Goal: Task Accomplishment & Management: Use online tool/utility

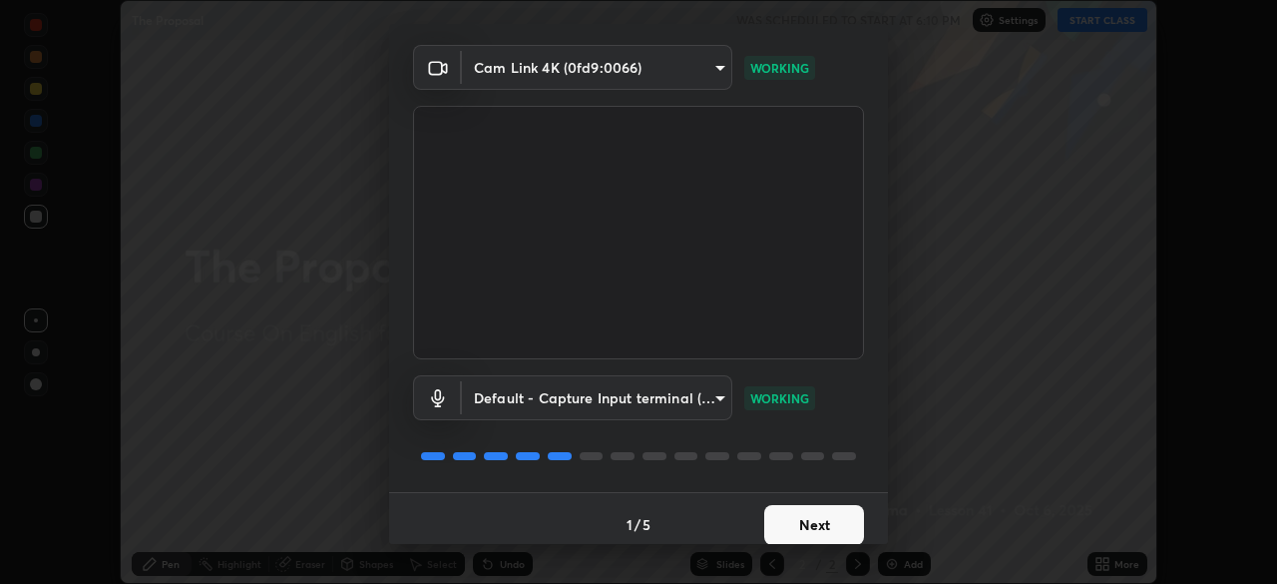
scroll to position [71, 0]
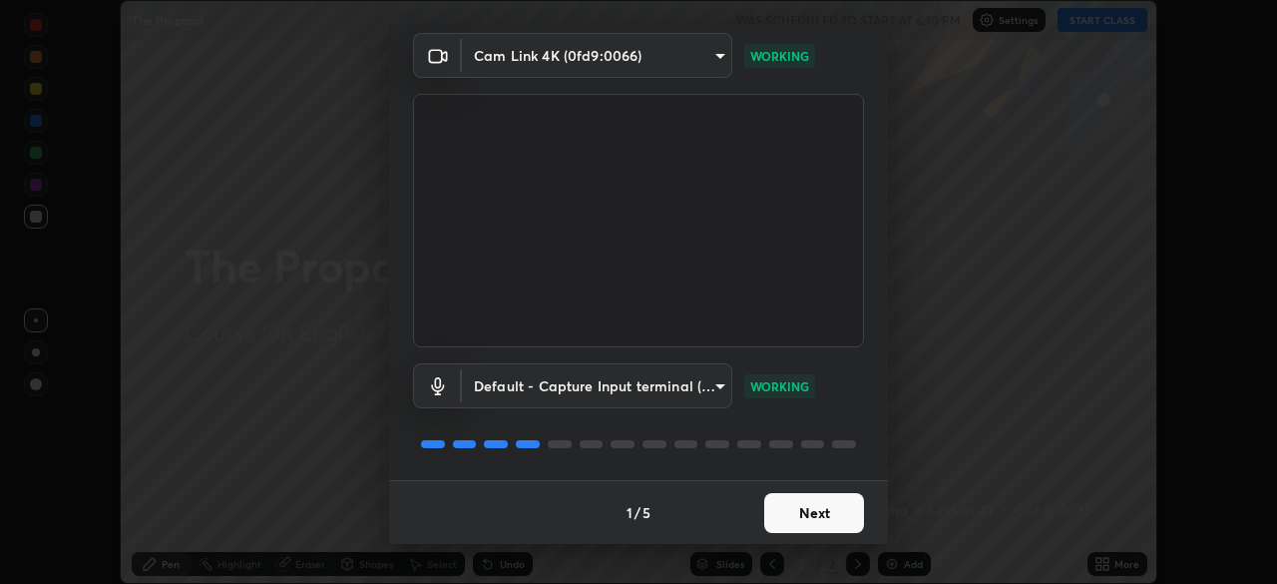
click at [824, 515] on button "Next" at bounding box center [814, 513] width 100 height 40
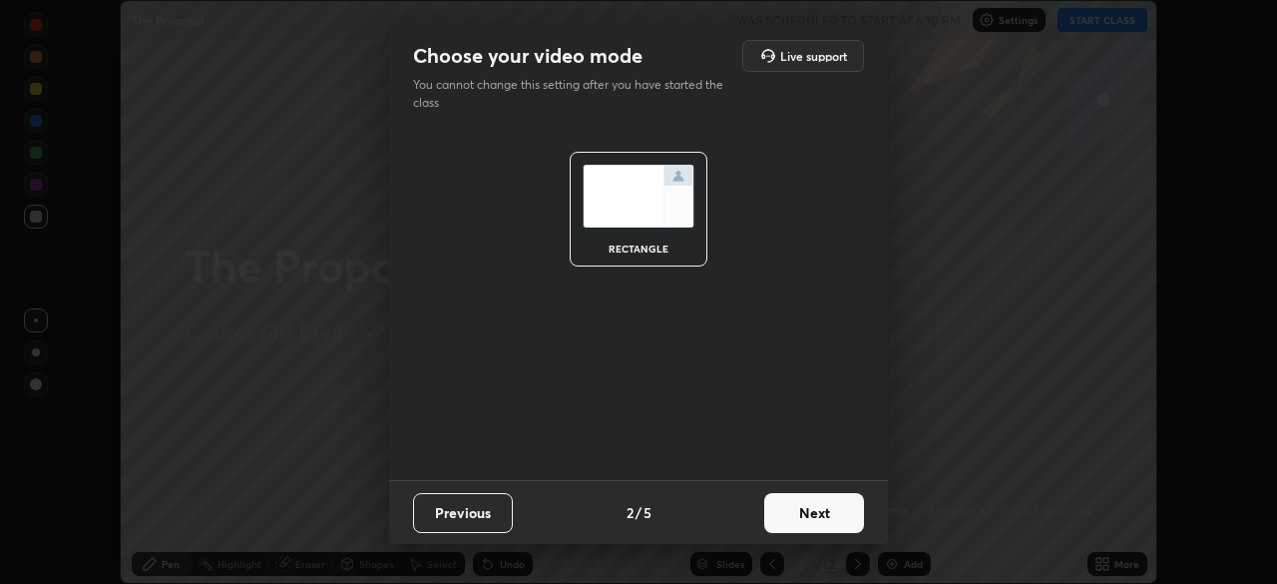
scroll to position [0, 0]
click at [814, 510] on button "Next" at bounding box center [814, 513] width 100 height 40
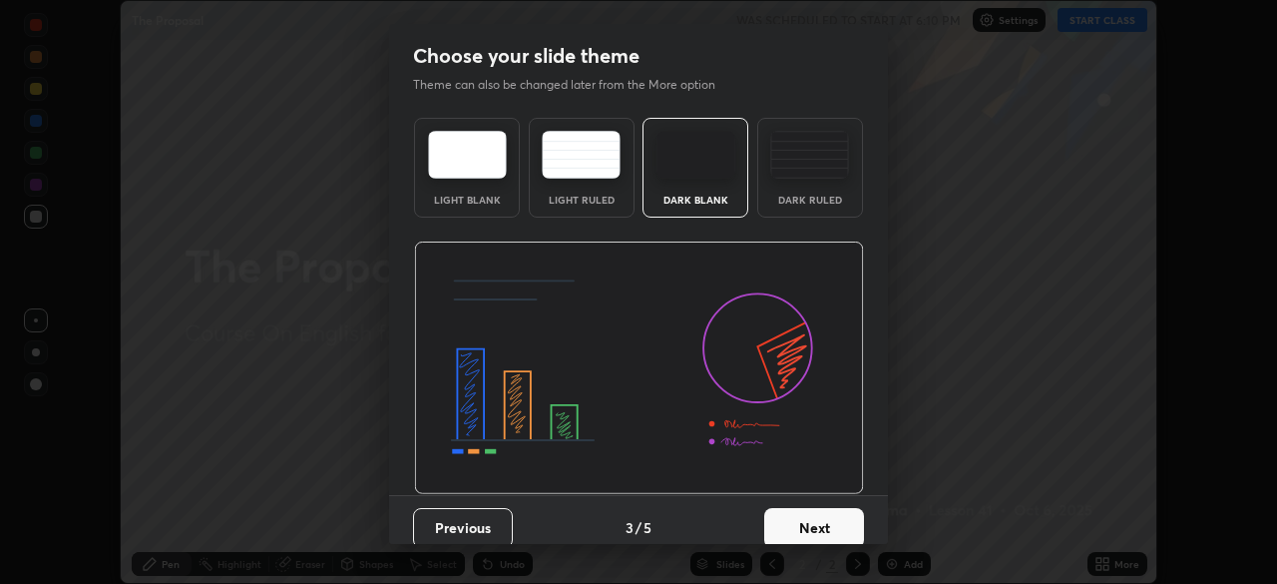
click at [814, 521] on button "Next" at bounding box center [814, 528] width 100 height 40
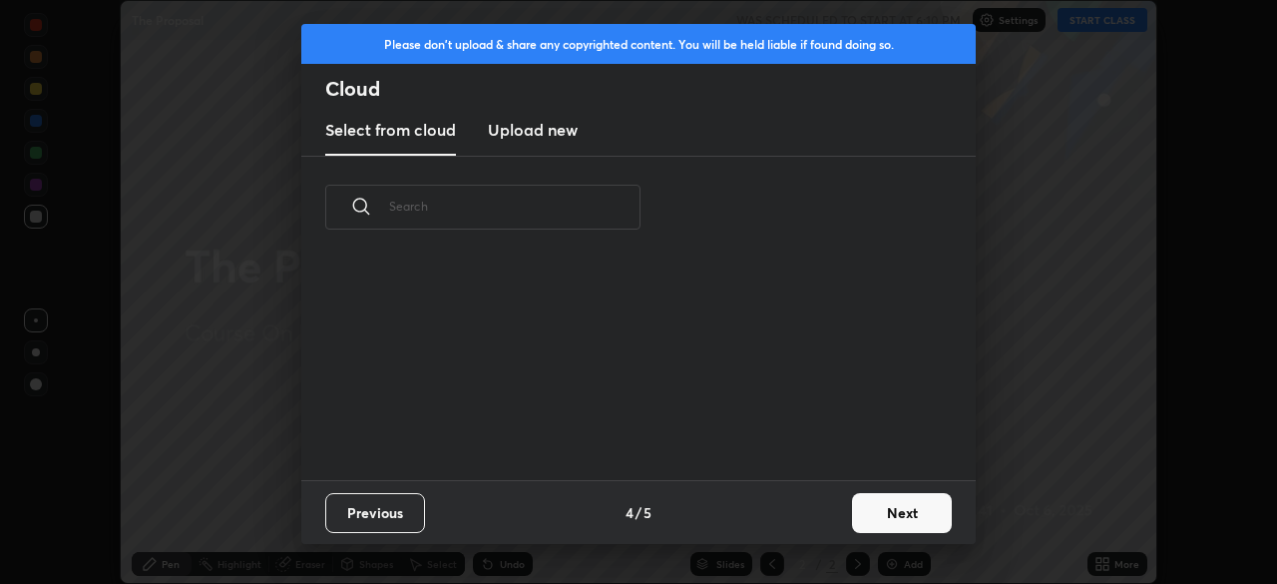
scroll to position [221, 640]
click at [879, 509] on button "Next" at bounding box center [902, 513] width 100 height 40
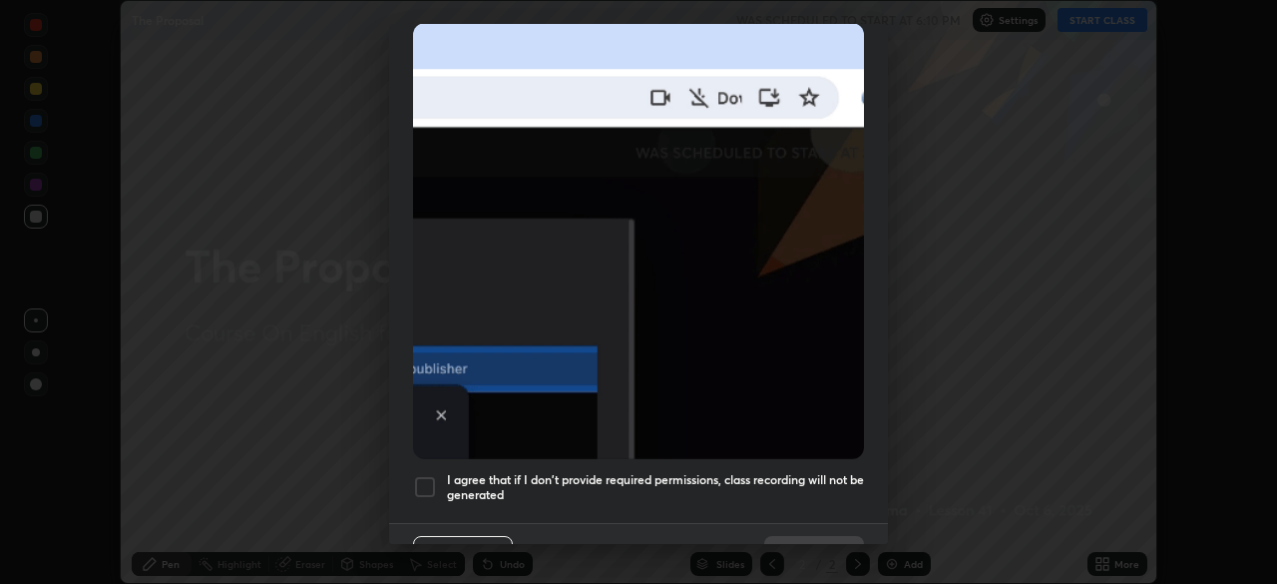
scroll to position [478, 0]
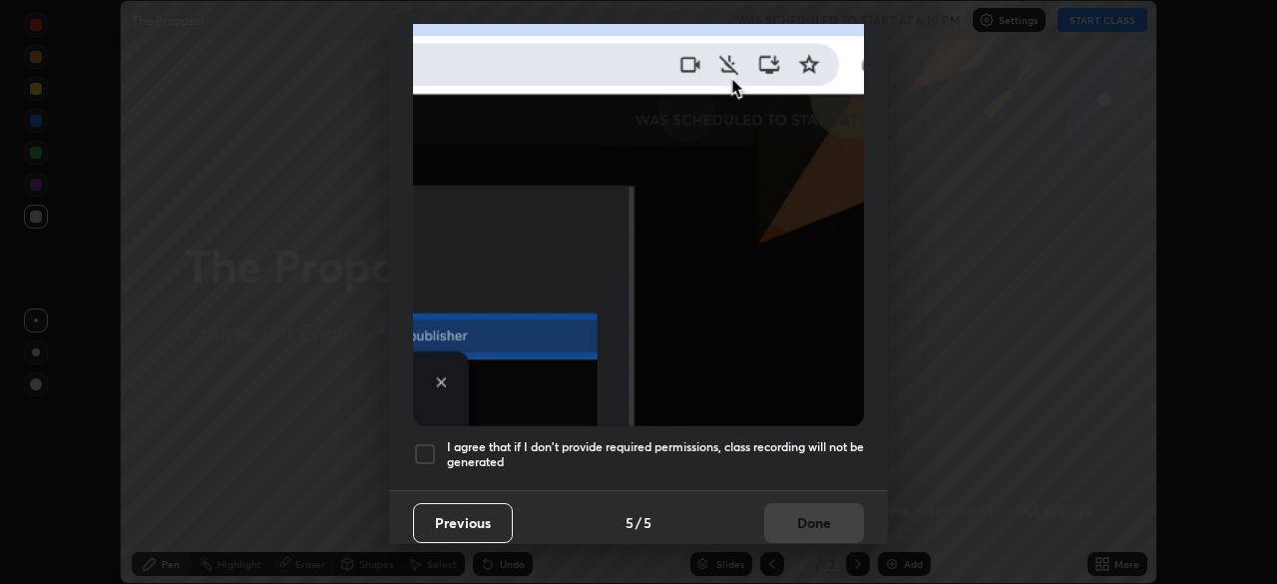
click at [836, 456] on h5 "I agree that if I don't provide required permissions, class recording will not …" at bounding box center [655, 454] width 417 height 31
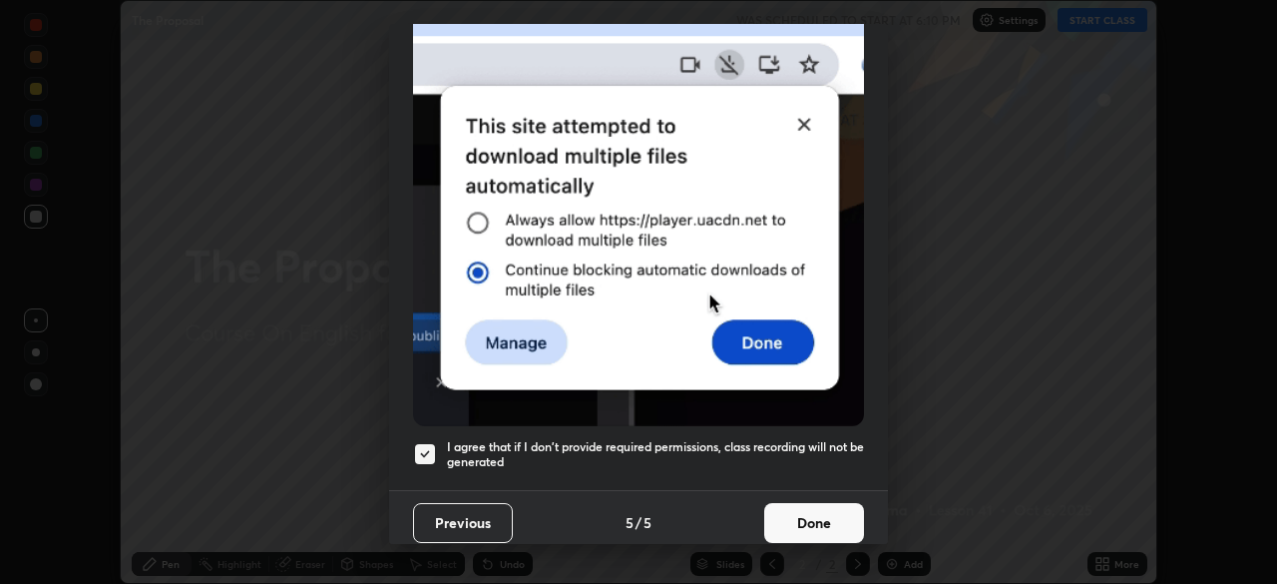
click at [824, 509] on button "Done" at bounding box center [814, 523] width 100 height 40
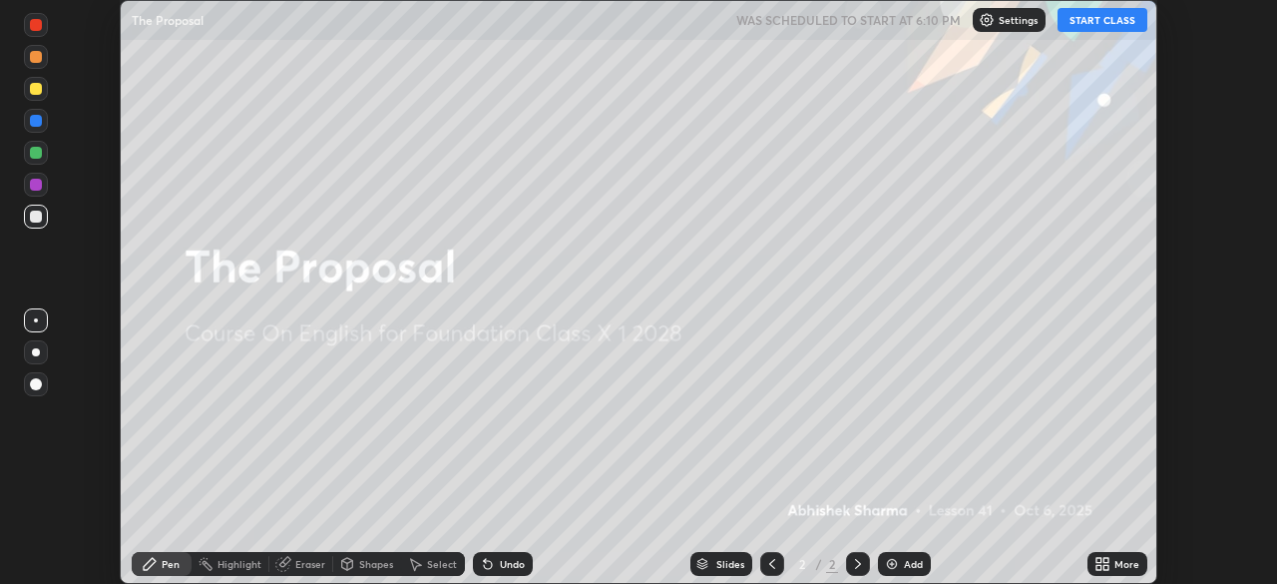
click at [1100, 563] on icon at bounding box center [1102, 564] width 16 height 16
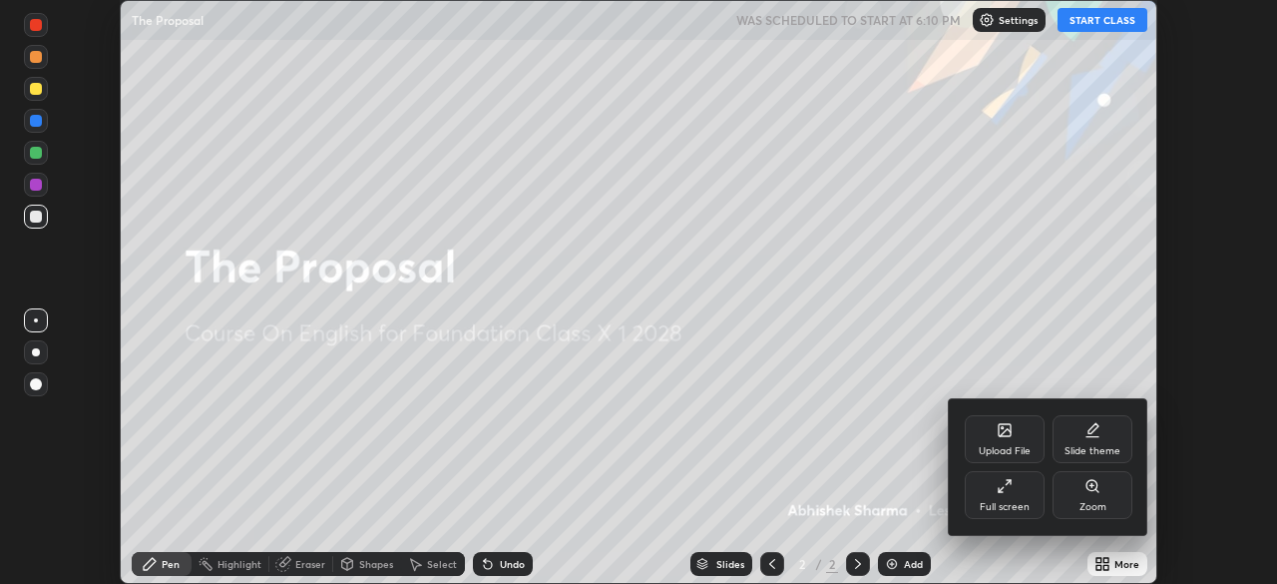
click at [1006, 446] on div "Upload File" at bounding box center [1005, 451] width 52 height 10
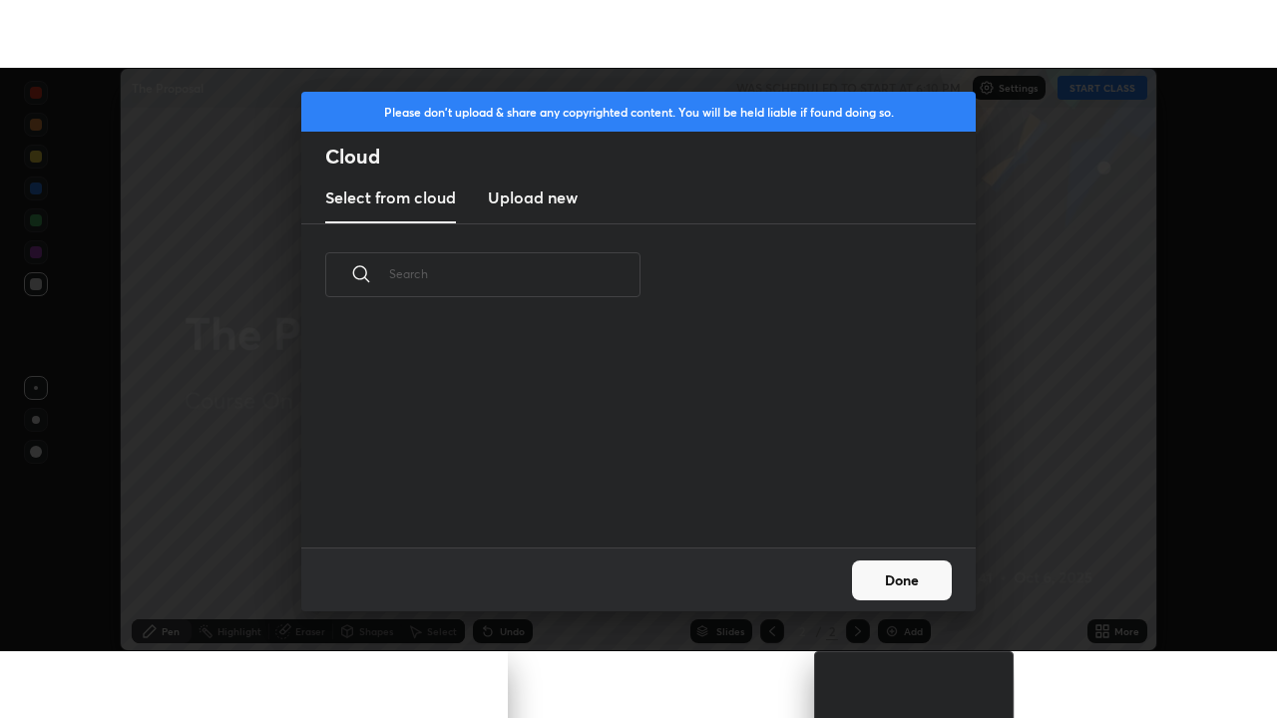
scroll to position [221, 640]
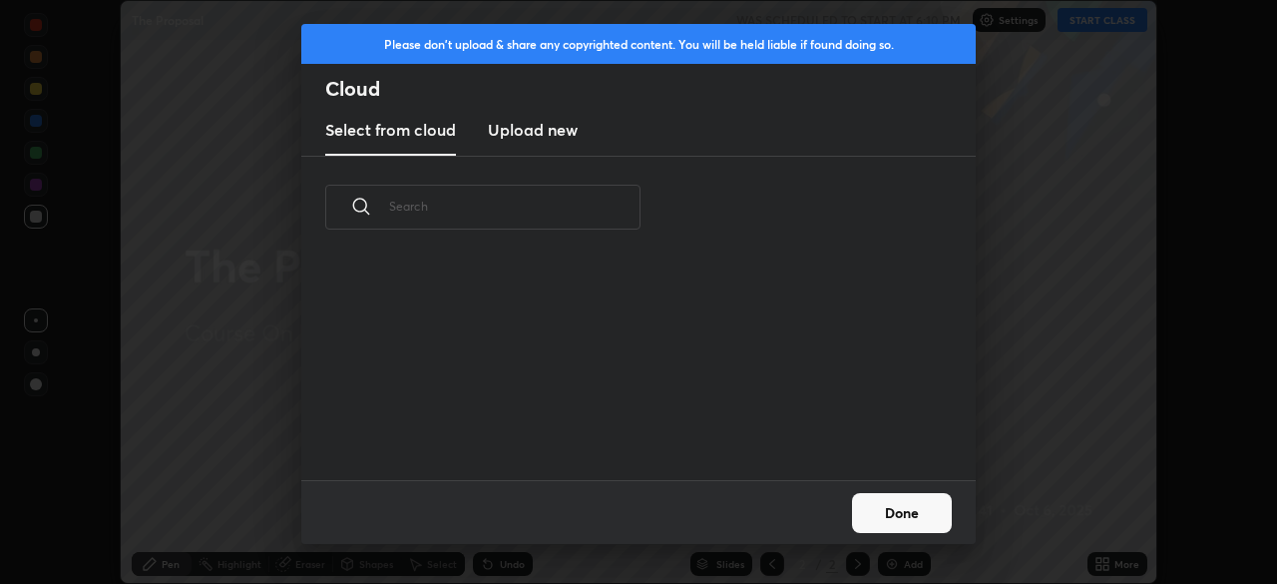
click at [539, 135] on h3 "Upload new" at bounding box center [533, 130] width 90 height 24
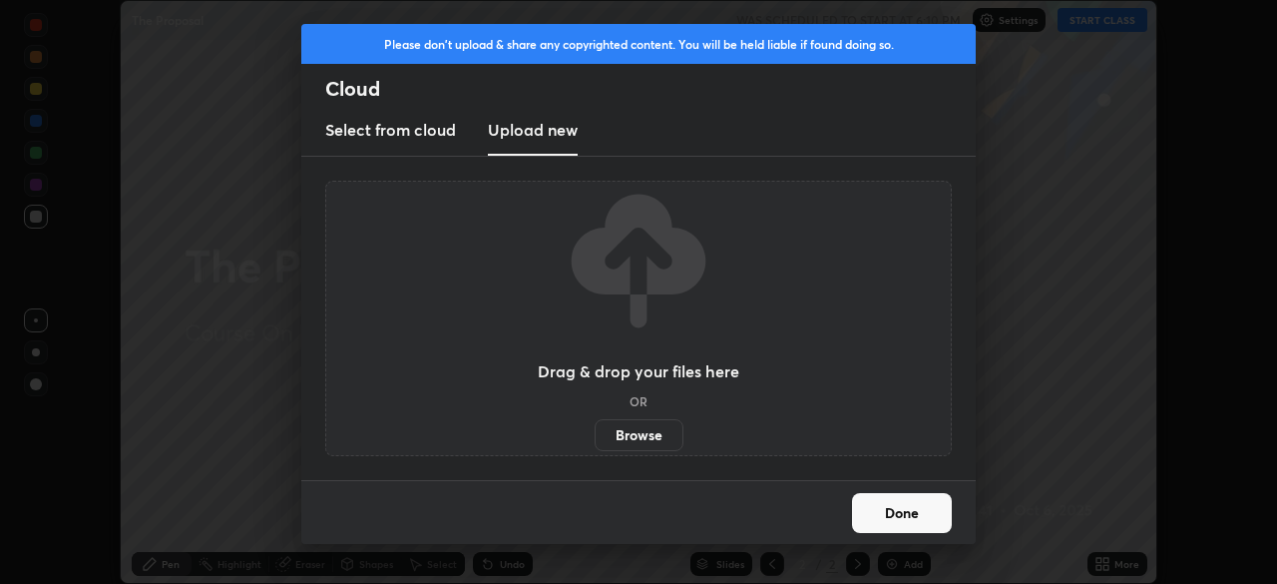
click at [650, 434] on label "Browse" at bounding box center [639, 435] width 89 height 32
click at [595, 434] on input "Browse" at bounding box center [595, 435] width 0 height 32
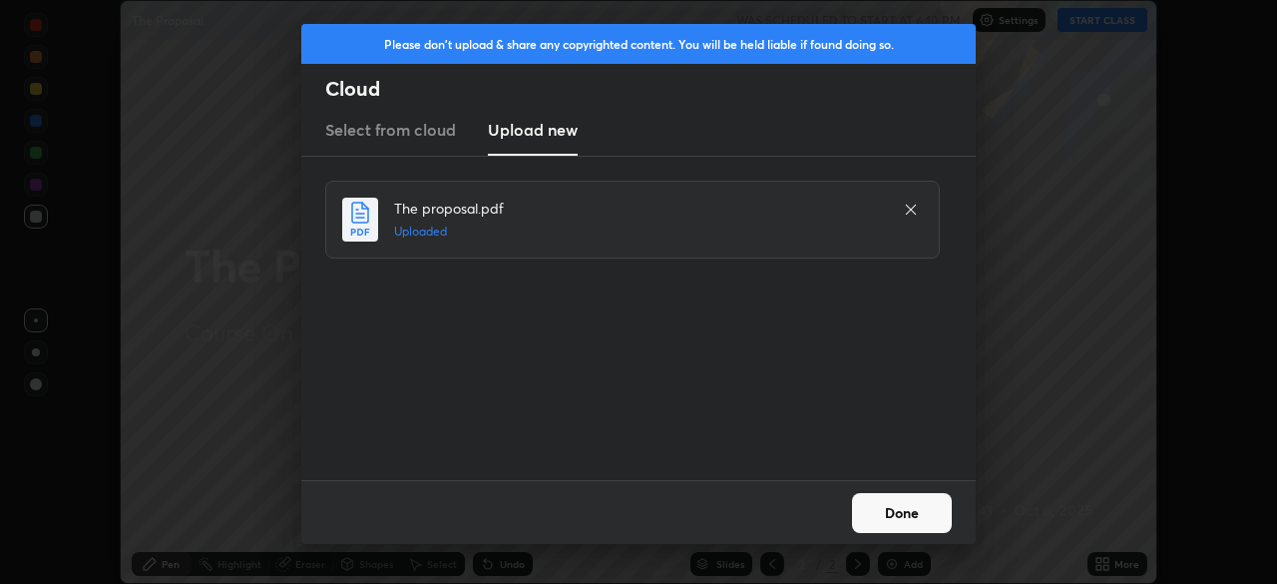
click at [889, 512] on button "Done" at bounding box center [902, 513] width 100 height 40
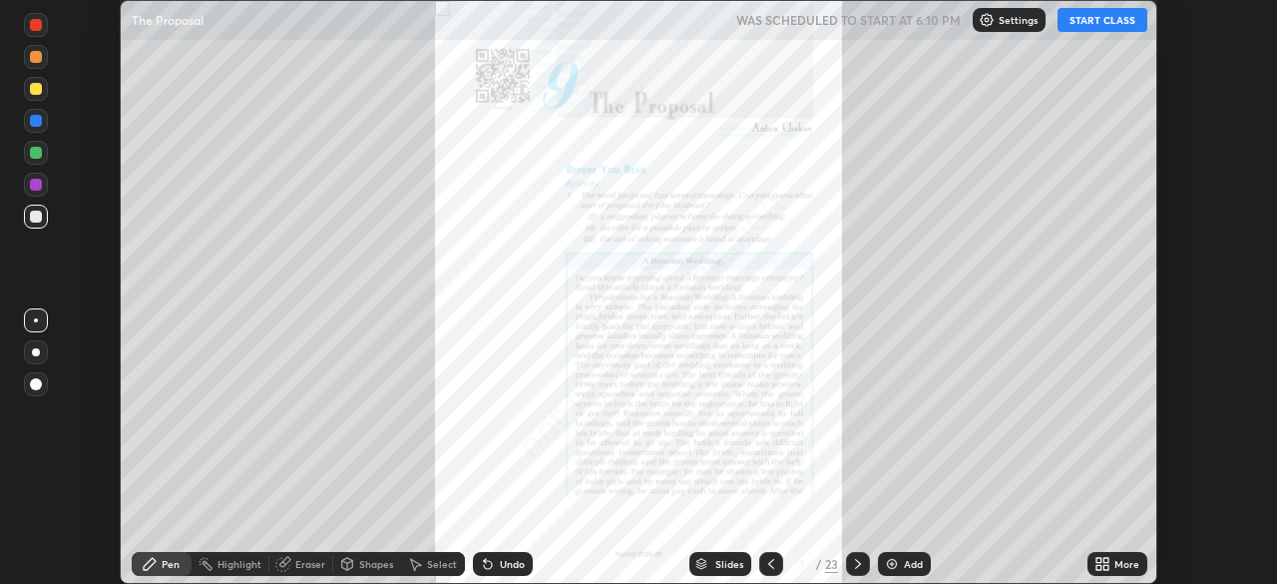
click at [1107, 563] on icon at bounding box center [1102, 564] width 16 height 16
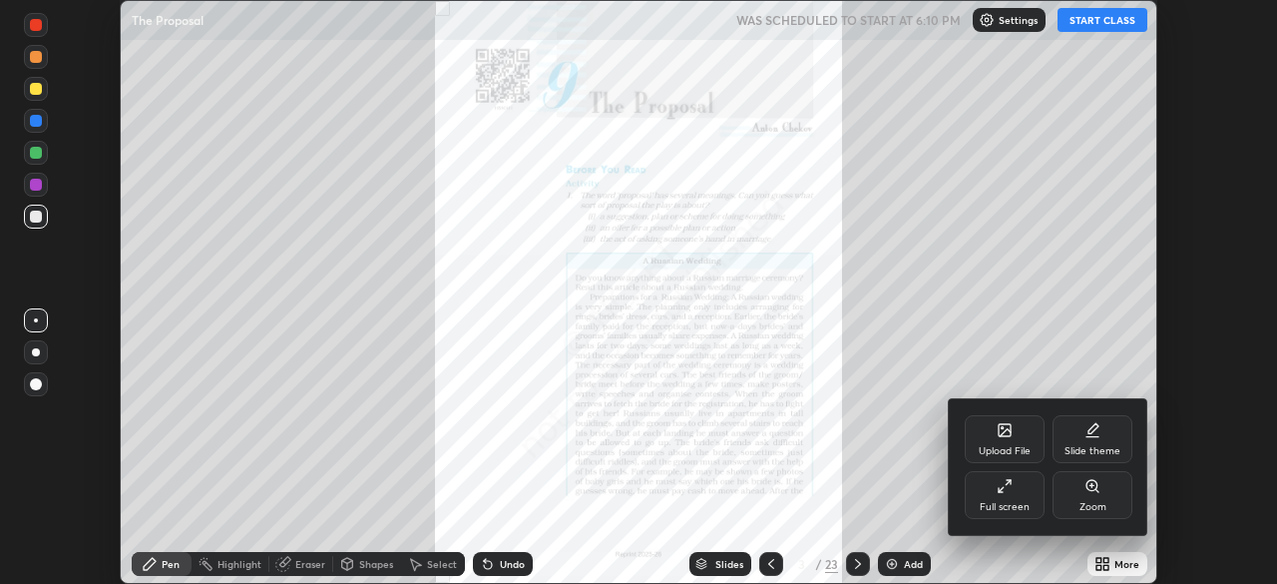
click at [1098, 20] on div at bounding box center [638, 292] width 1277 height 584
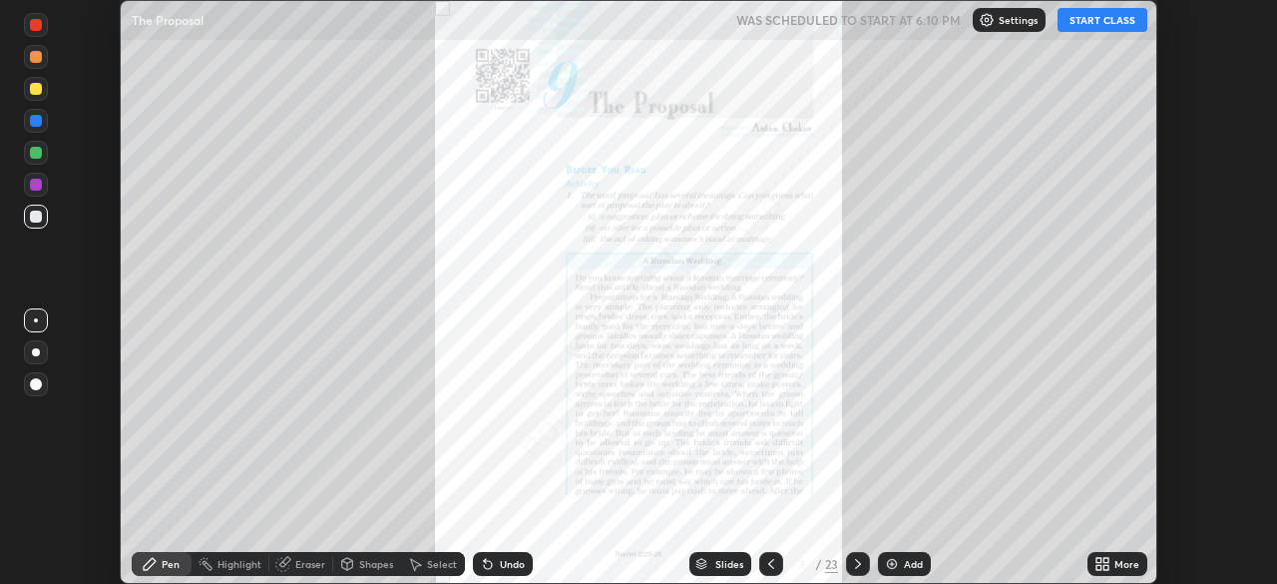
click at [1090, 25] on button "START CLASS" at bounding box center [1102, 20] width 90 height 24
click at [1098, 563] on icon at bounding box center [1102, 564] width 16 height 16
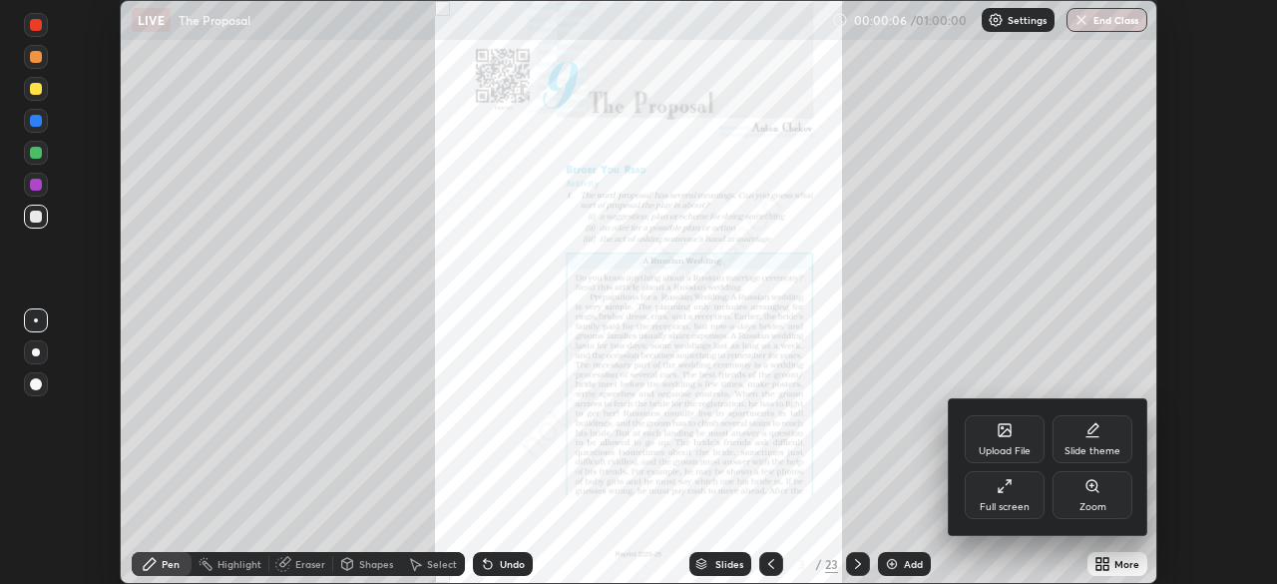
click at [1018, 576] on div at bounding box center [638, 292] width 1277 height 584
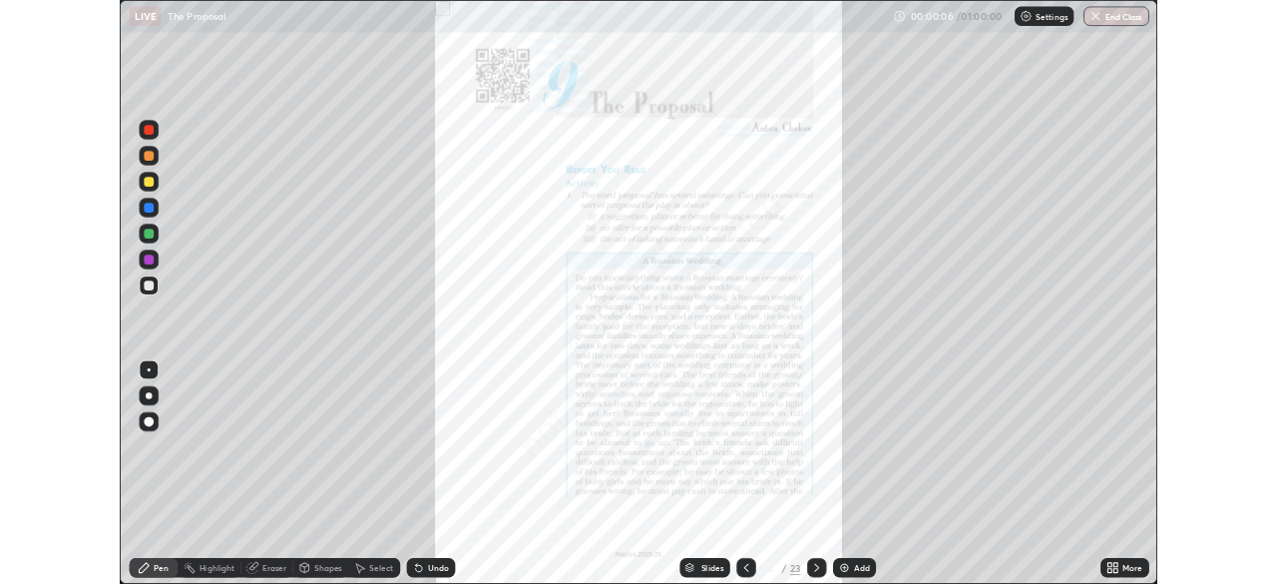
scroll to position [718, 1277]
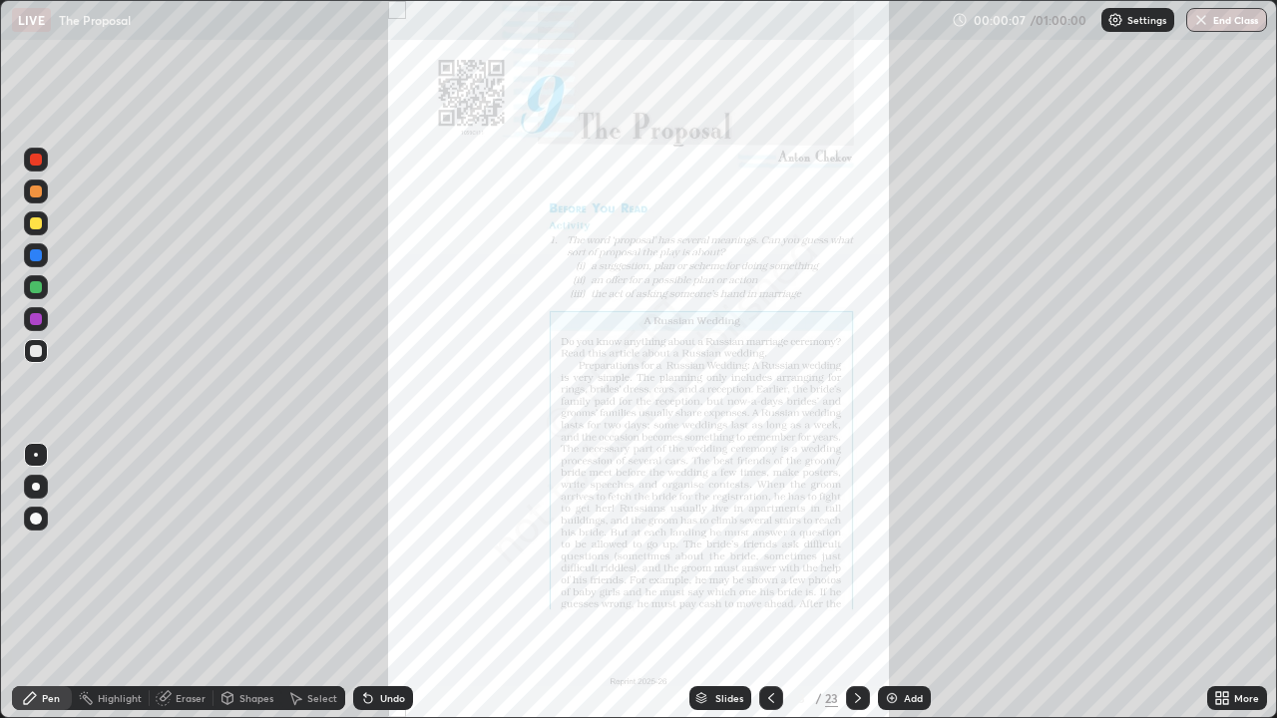
click at [1218, 583] on icon at bounding box center [1218, 694] width 5 height 5
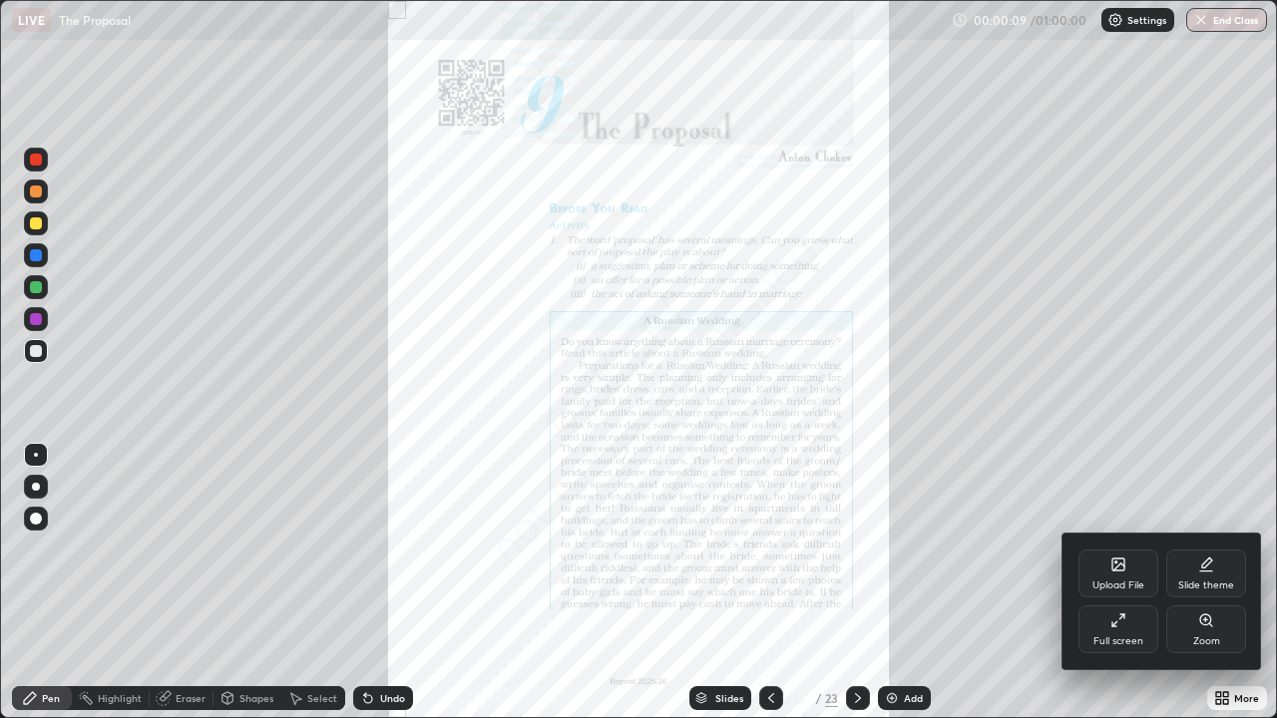
click at [851, 583] on div at bounding box center [638, 359] width 1277 height 718
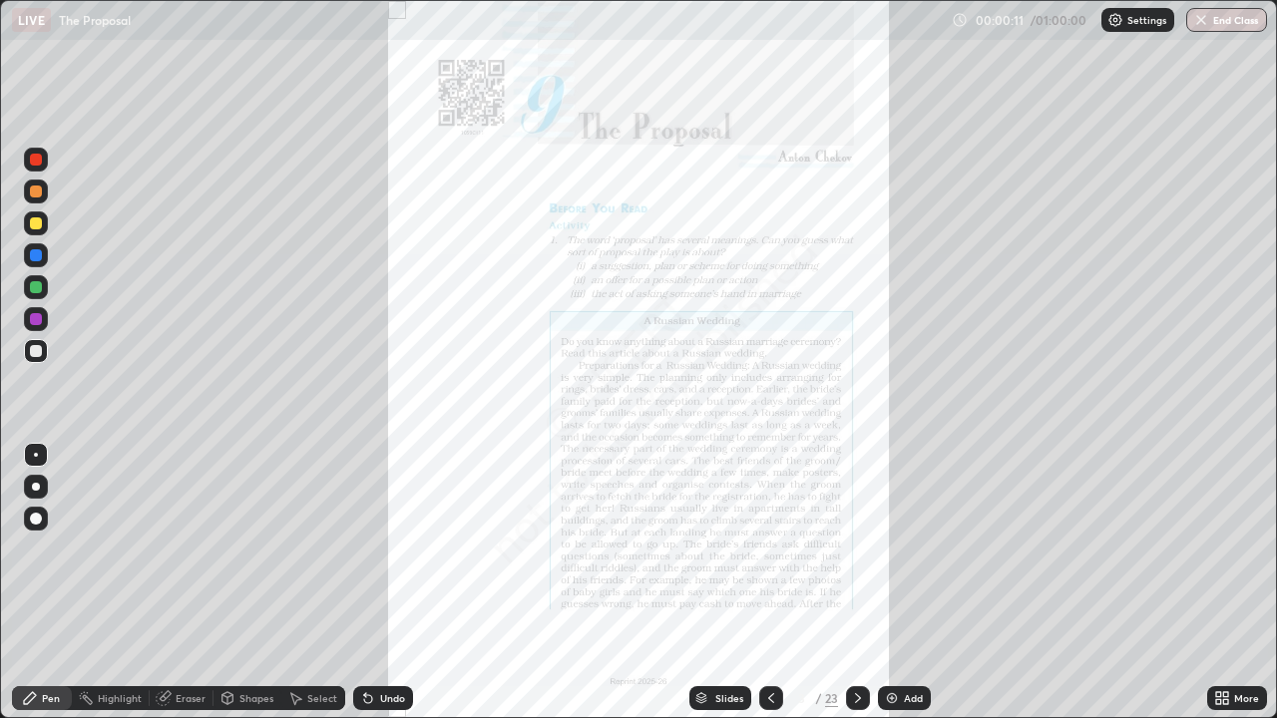
click at [859, 583] on icon at bounding box center [858, 698] width 6 height 10
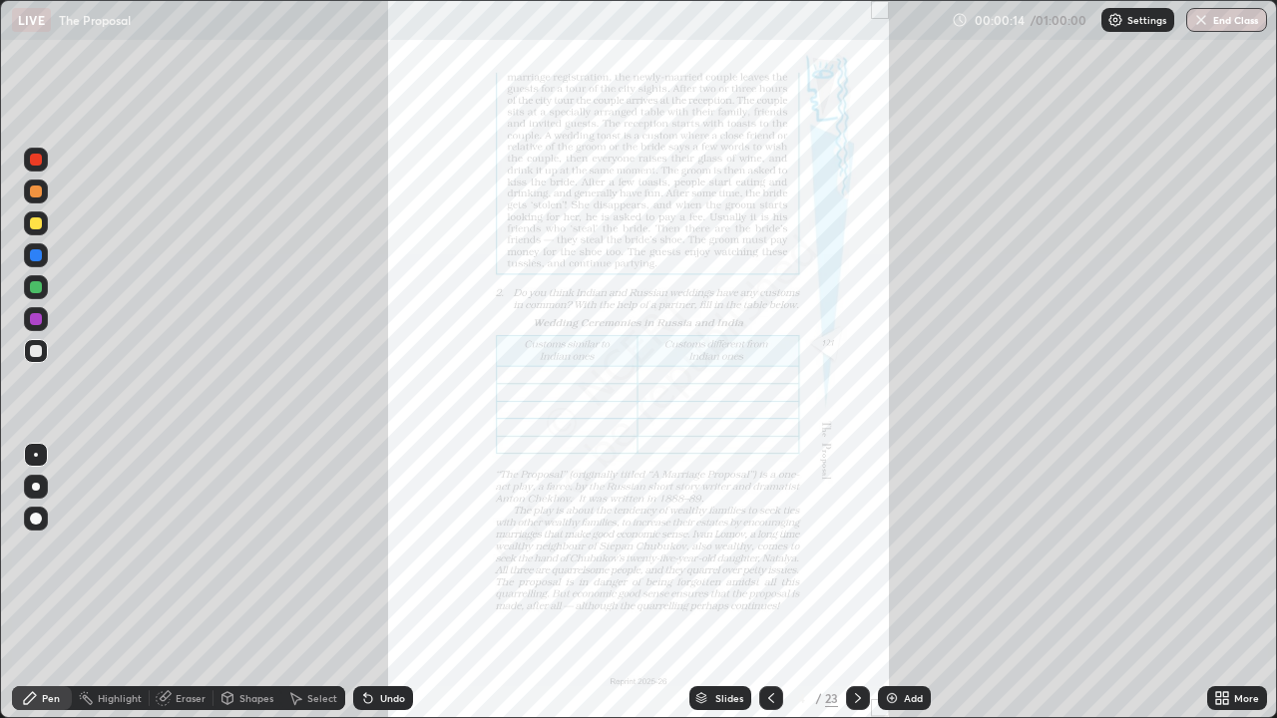
click at [856, 583] on div at bounding box center [858, 698] width 24 height 24
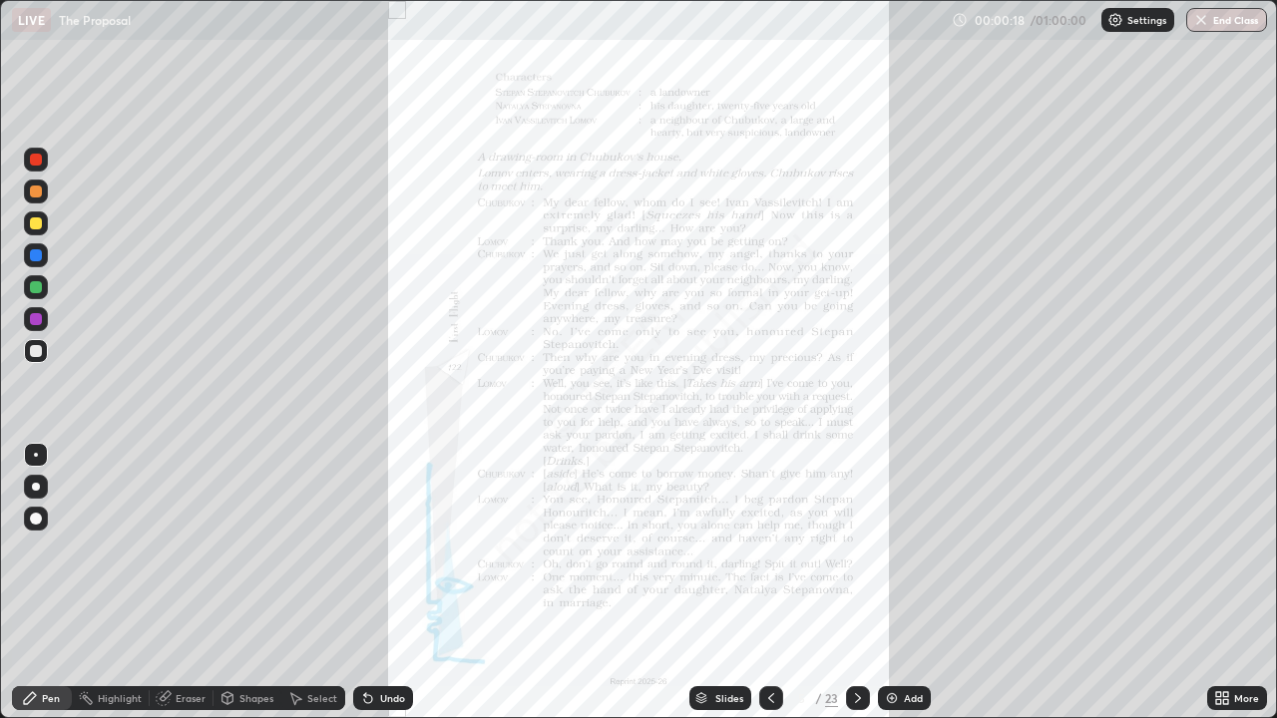
click at [859, 583] on icon at bounding box center [858, 698] width 16 height 16
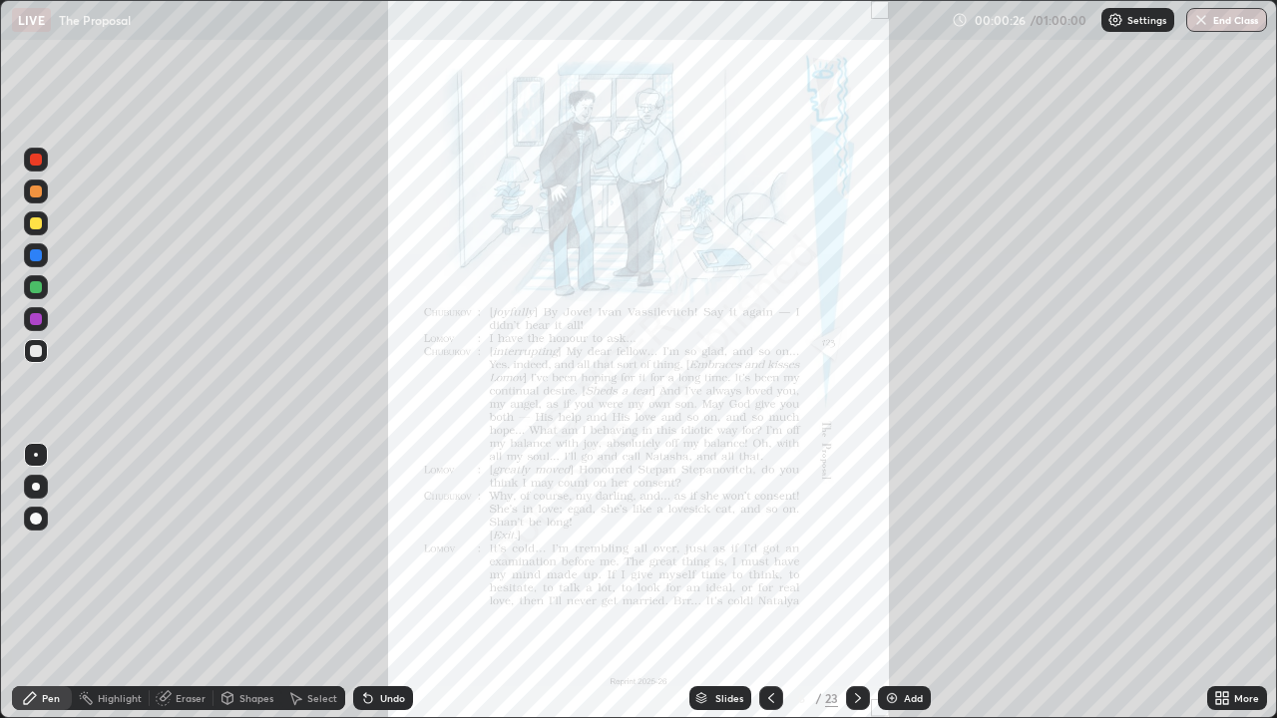
click at [858, 583] on icon at bounding box center [858, 698] width 6 height 10
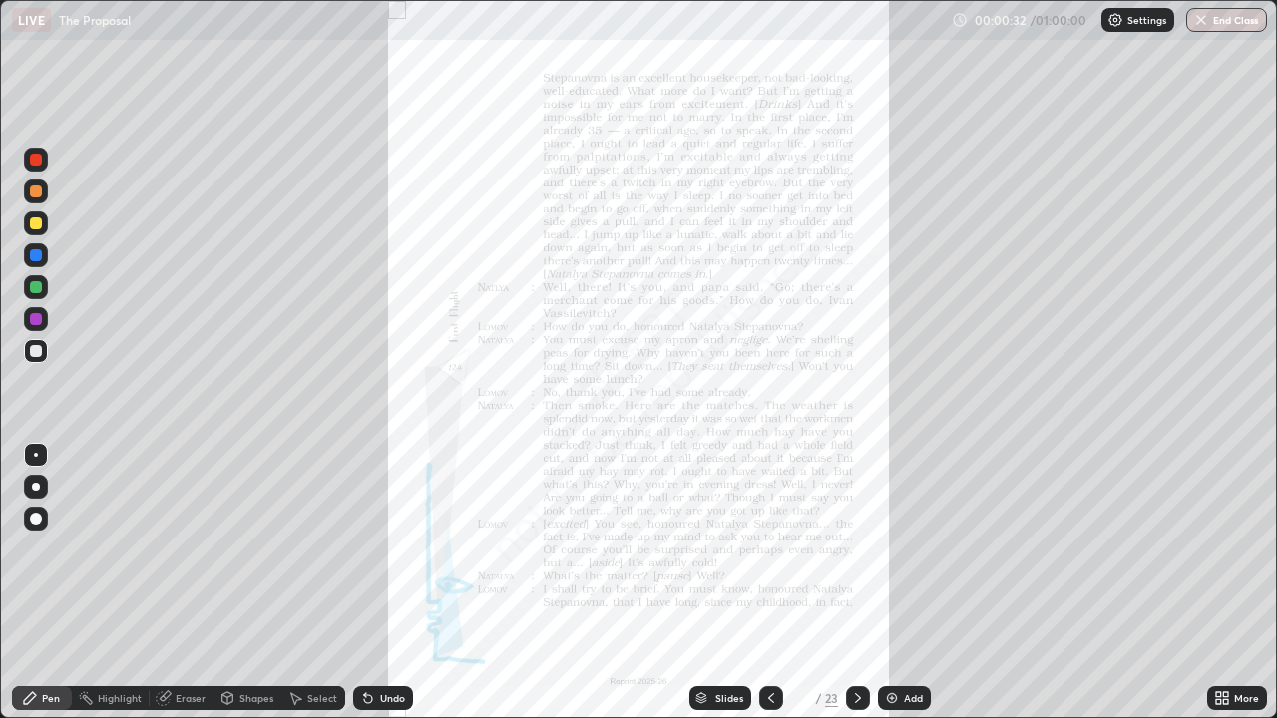
click at [1224, 583] on icon at bounding box center [1225, 694] width 5 height 5
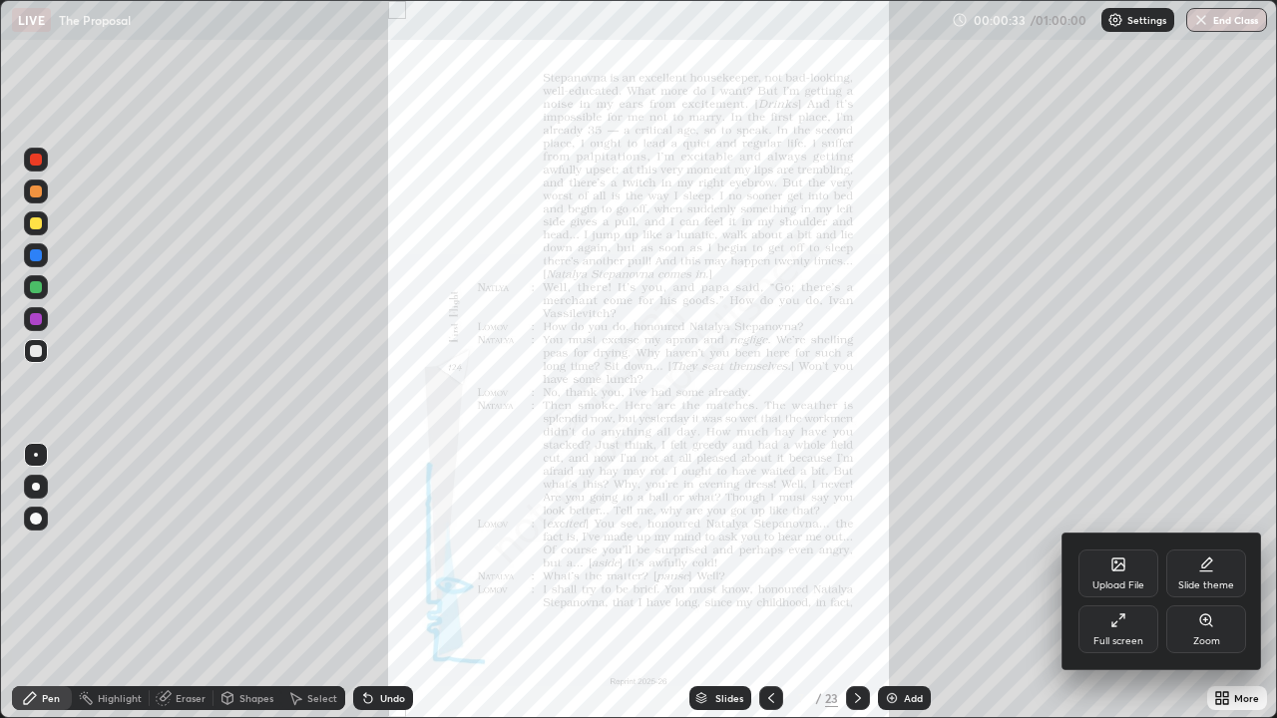
click at [1202, 583] on icon at bounding box center [1205, 620] width 11 height 11
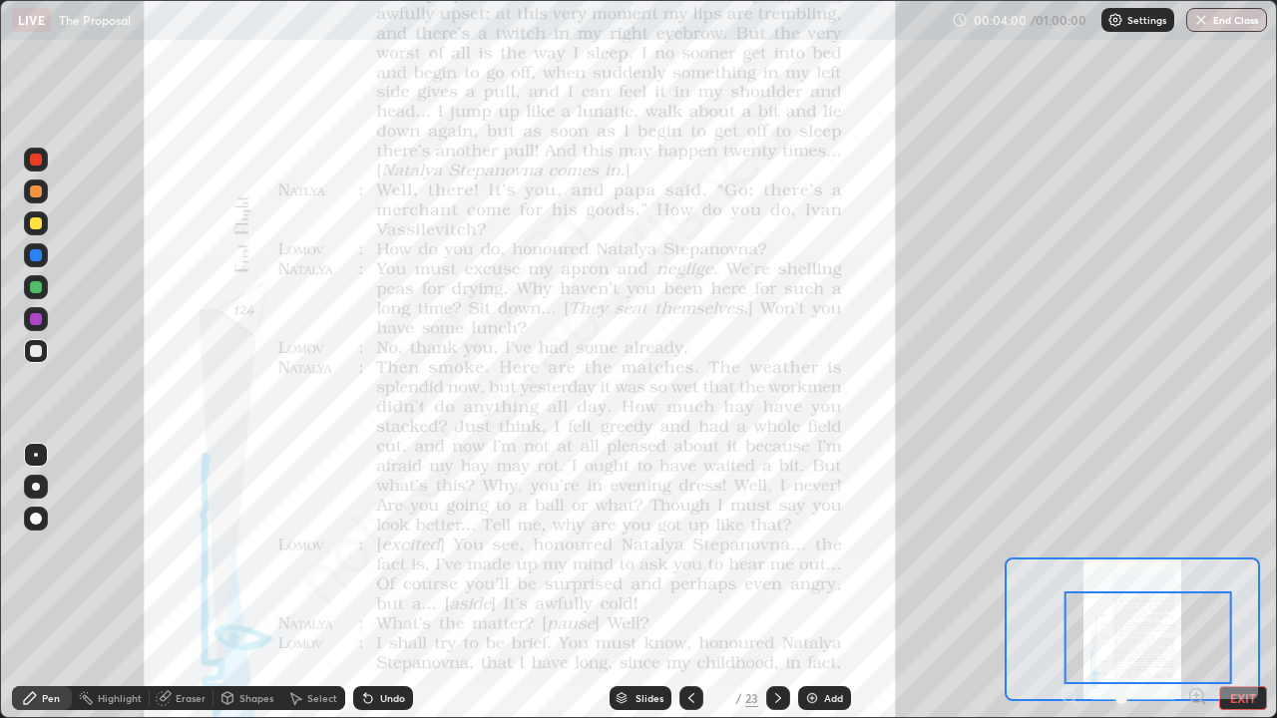
click at [35, 164] on div at bounding box center [36, 160] width 12 height 12
click at [776, 583] on icon at bounding box center [778, 698] width 16 height 16
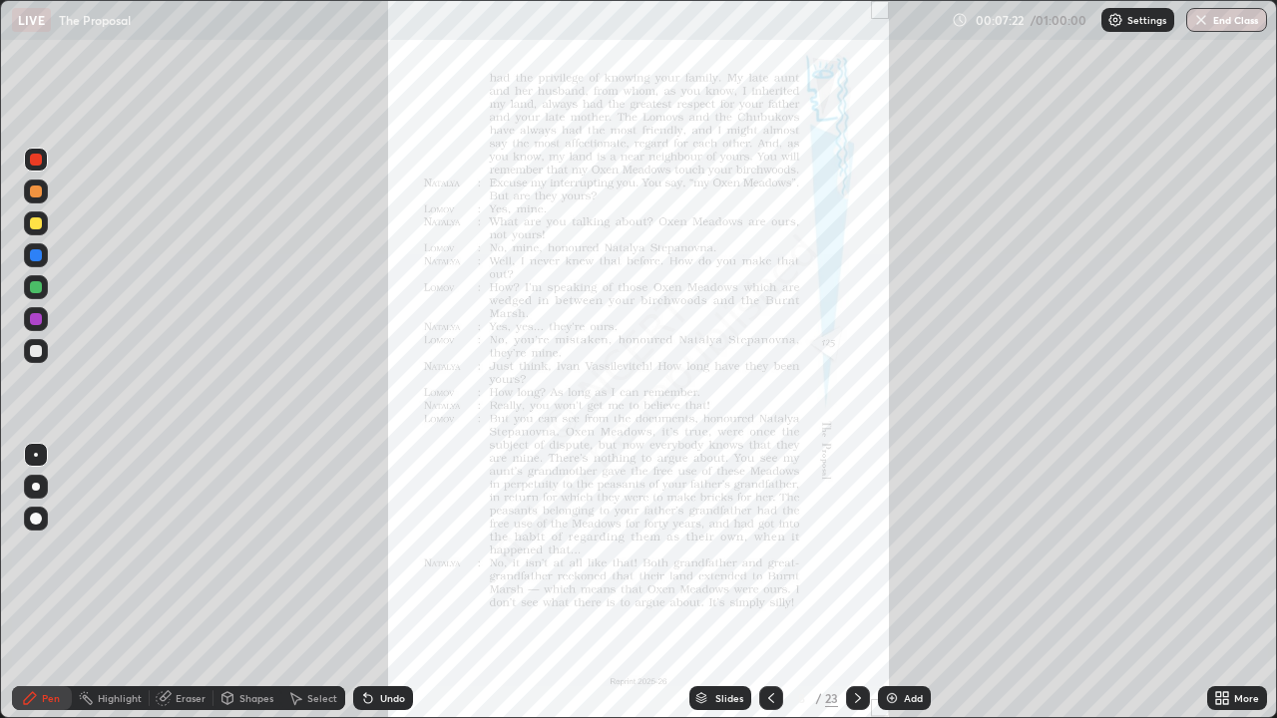
click at [1218, 583] on icon at bounding box center [1218, 701] width 5 height 5
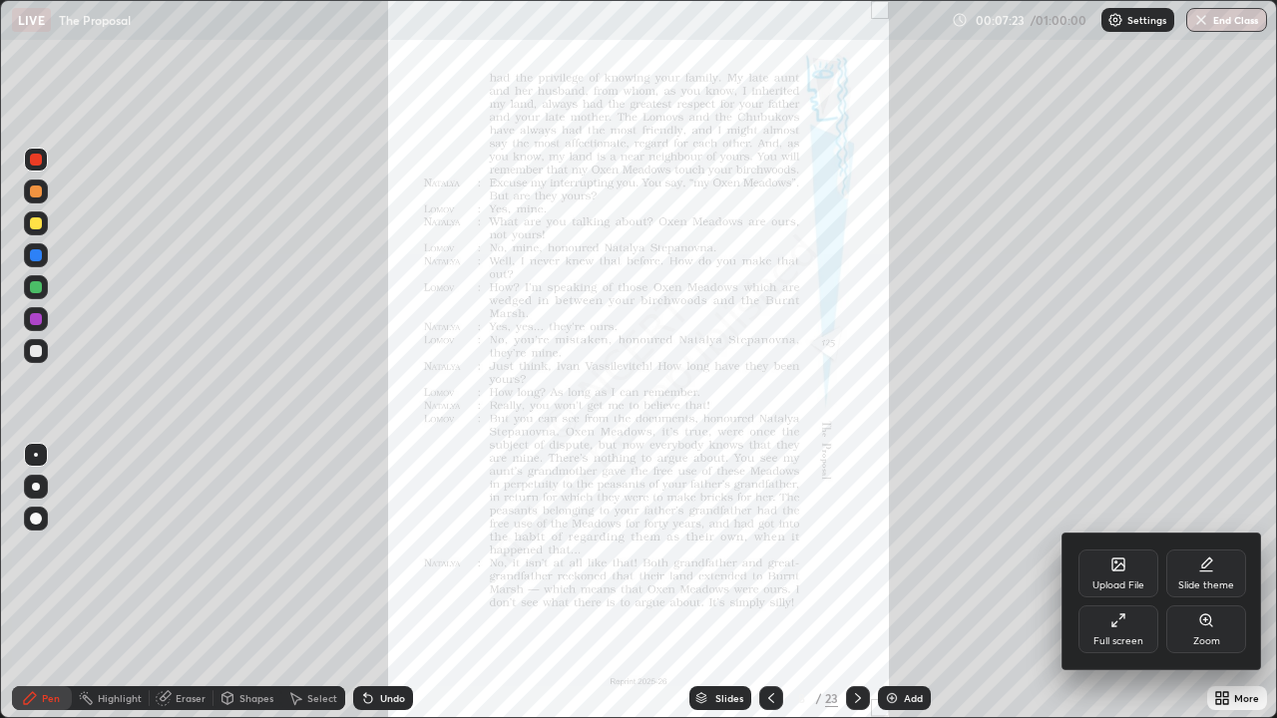
click at [1120, 583] on icon at bounding box center [1118, 621] width 16 height 16
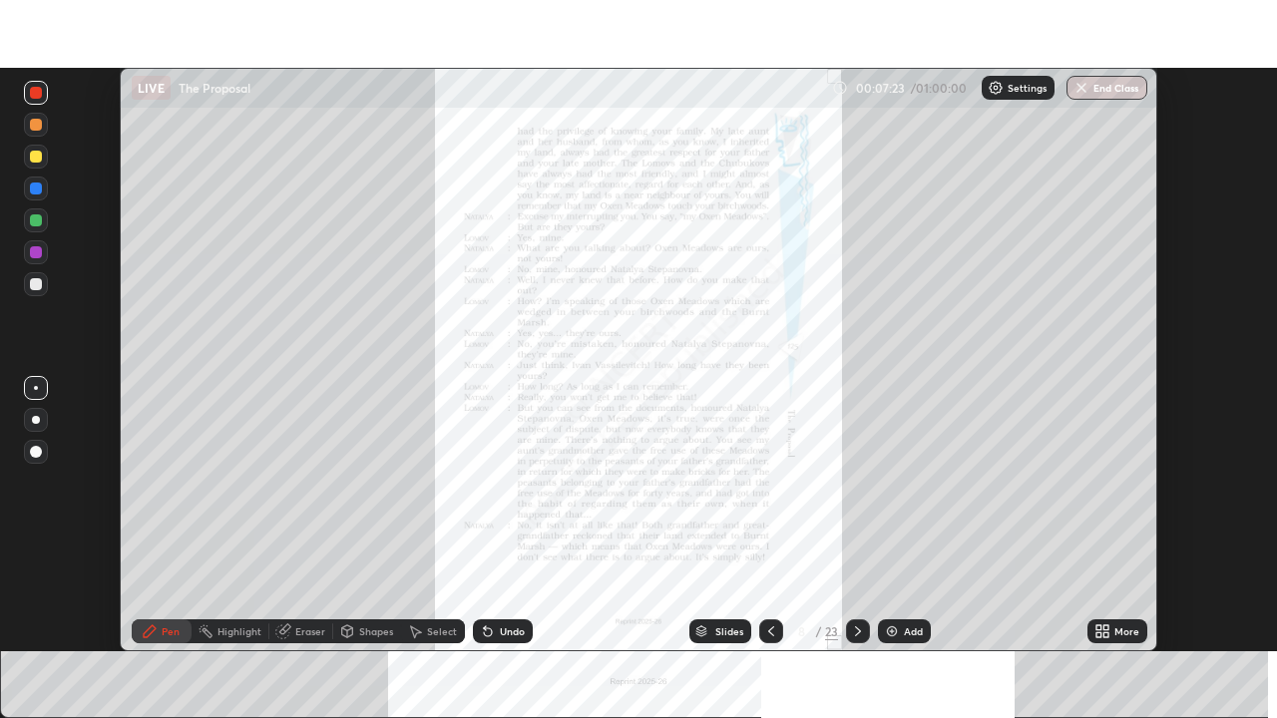
scroll to position [99179, 98486]
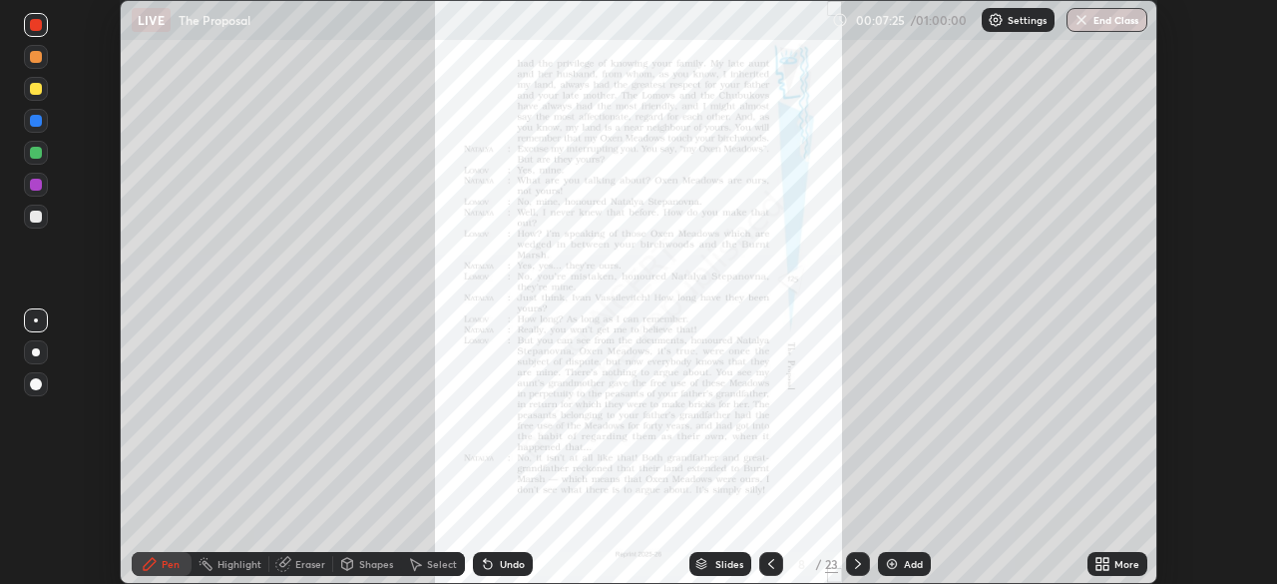
click at [1105, 567] on icon at bounding box center [1105, 567] width 5 height 5
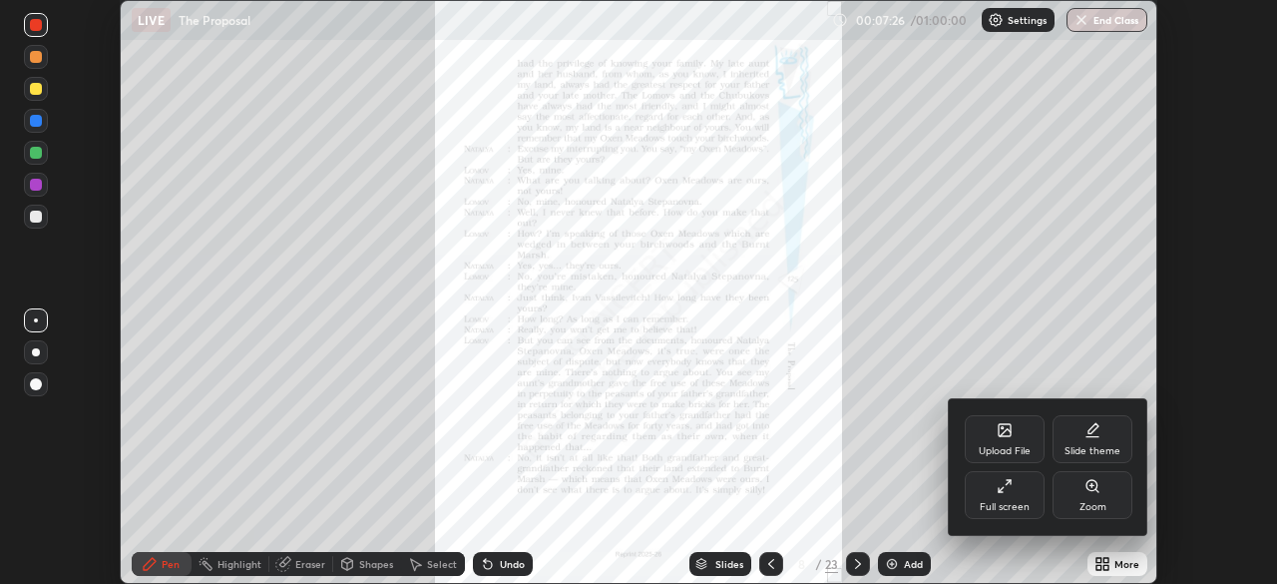
click at [1001, 491] on icon at bounding box center [1001, 490] width 4 height 4
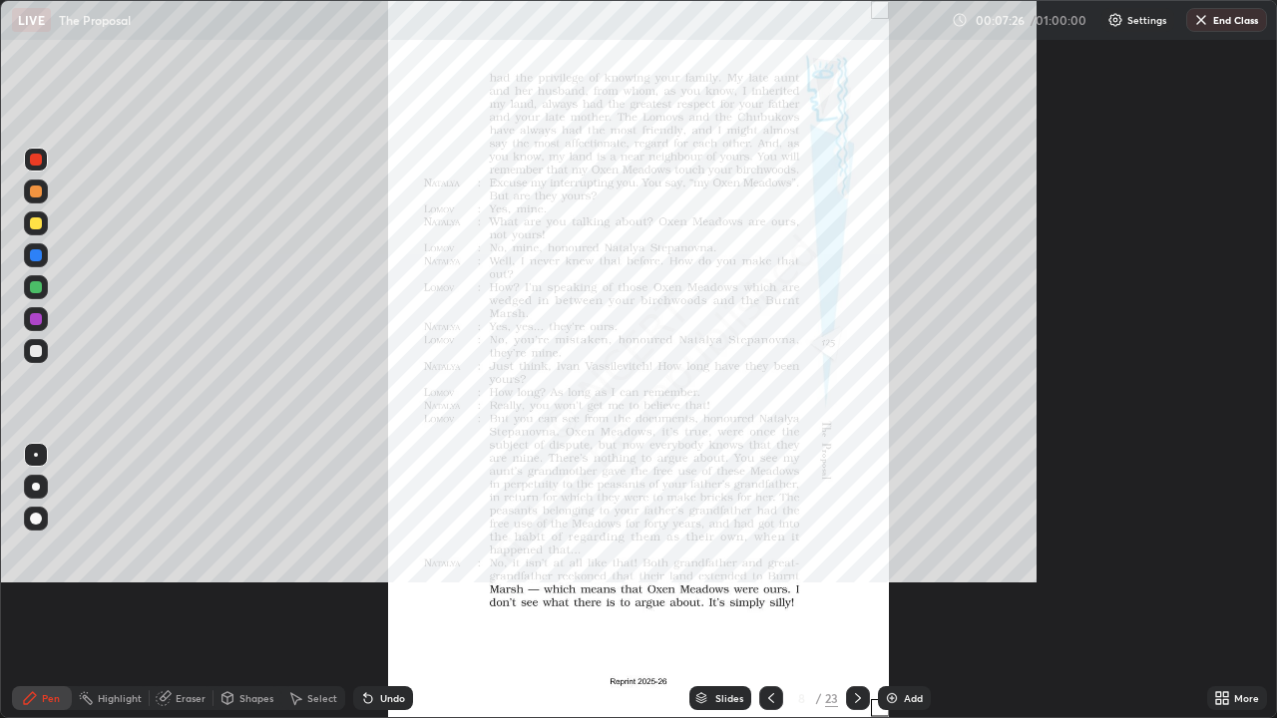
scroll to position [718, 1277]
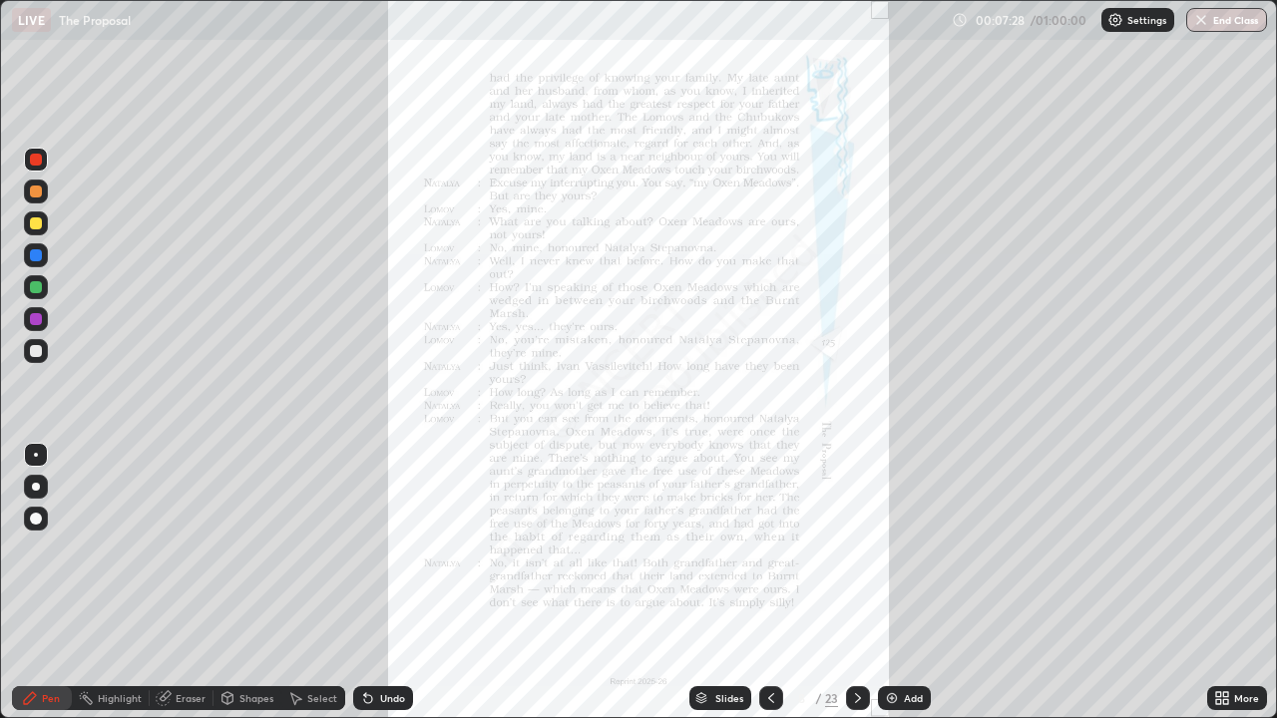
click at [1220, 583] on icon at bounding box center [1218, 701] width 5 height 5
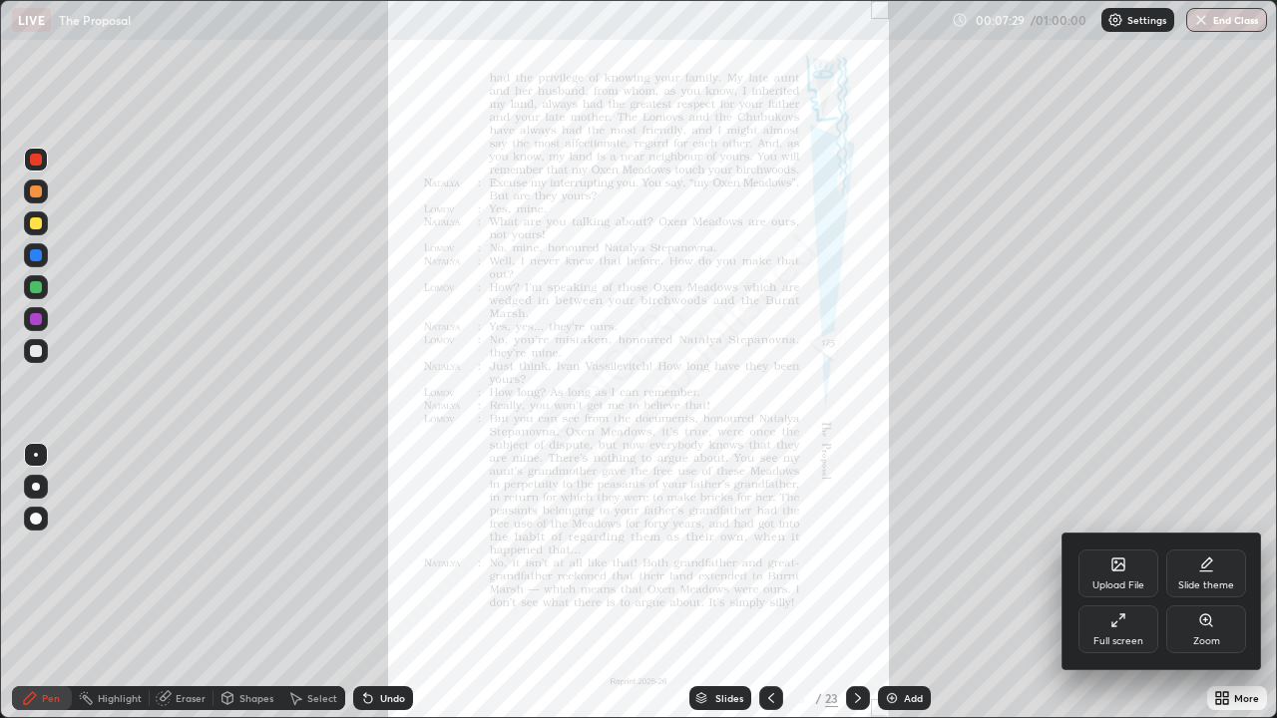
click at [1205, 583] on icon at bounding box center [1205, 620] width 11 height 11
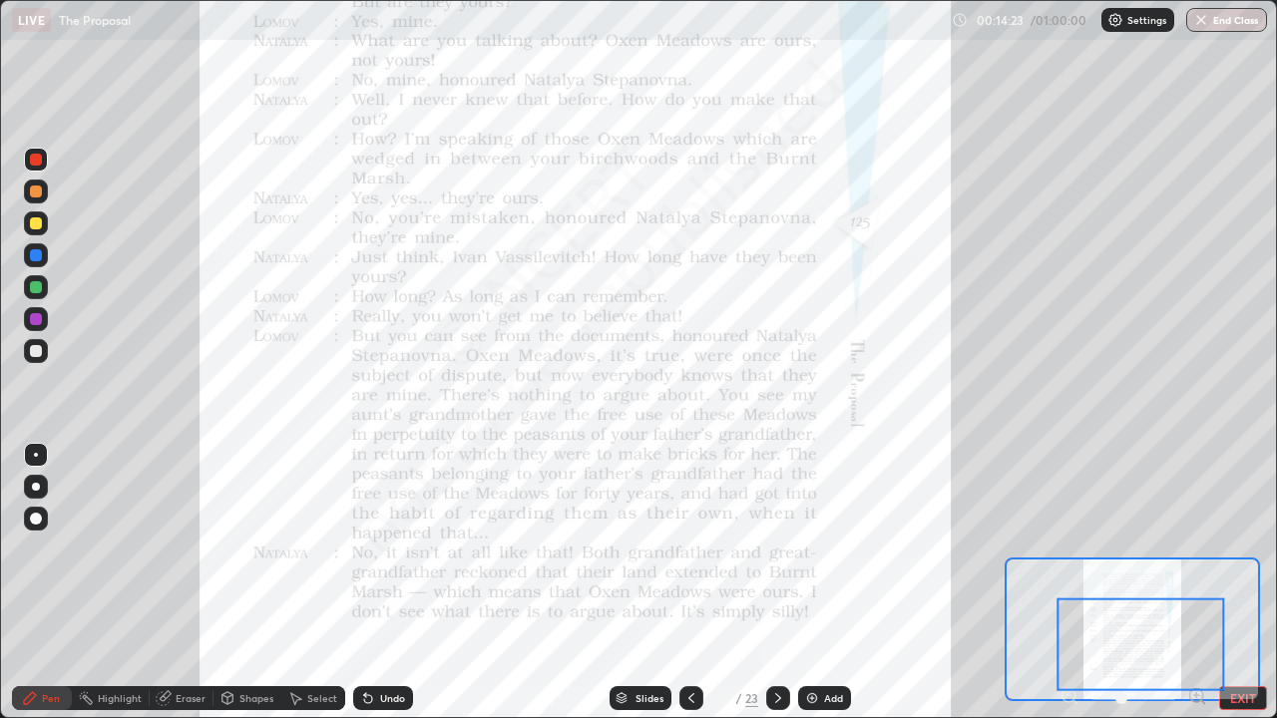
click at [778, 583] on icon at bounding box center [778, 698] width 6 height 10
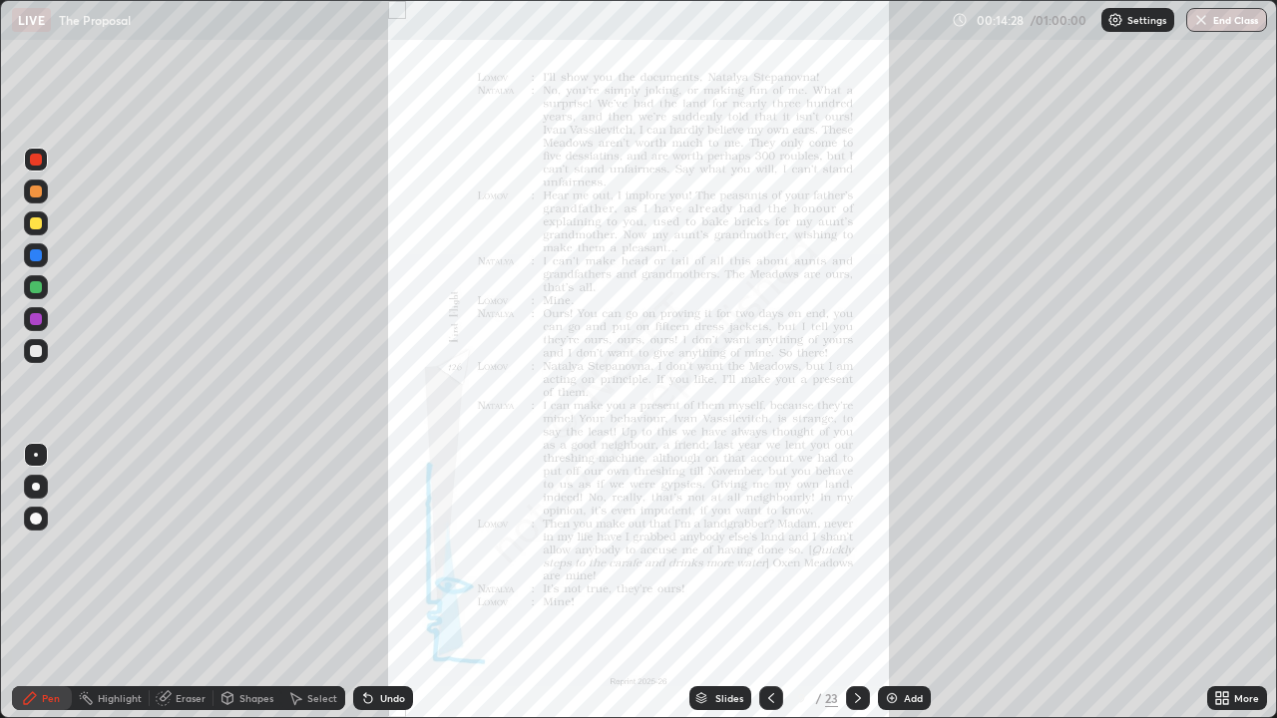
click at [766, 583] on icon at bounding box center [771, 698] width 16 height 16
click at [857, 583] on icon at bounding box center [858, 698] width 6 height 10
click at [1220, 583] on icon at bounding box center [1218, 694] width 5 height 5
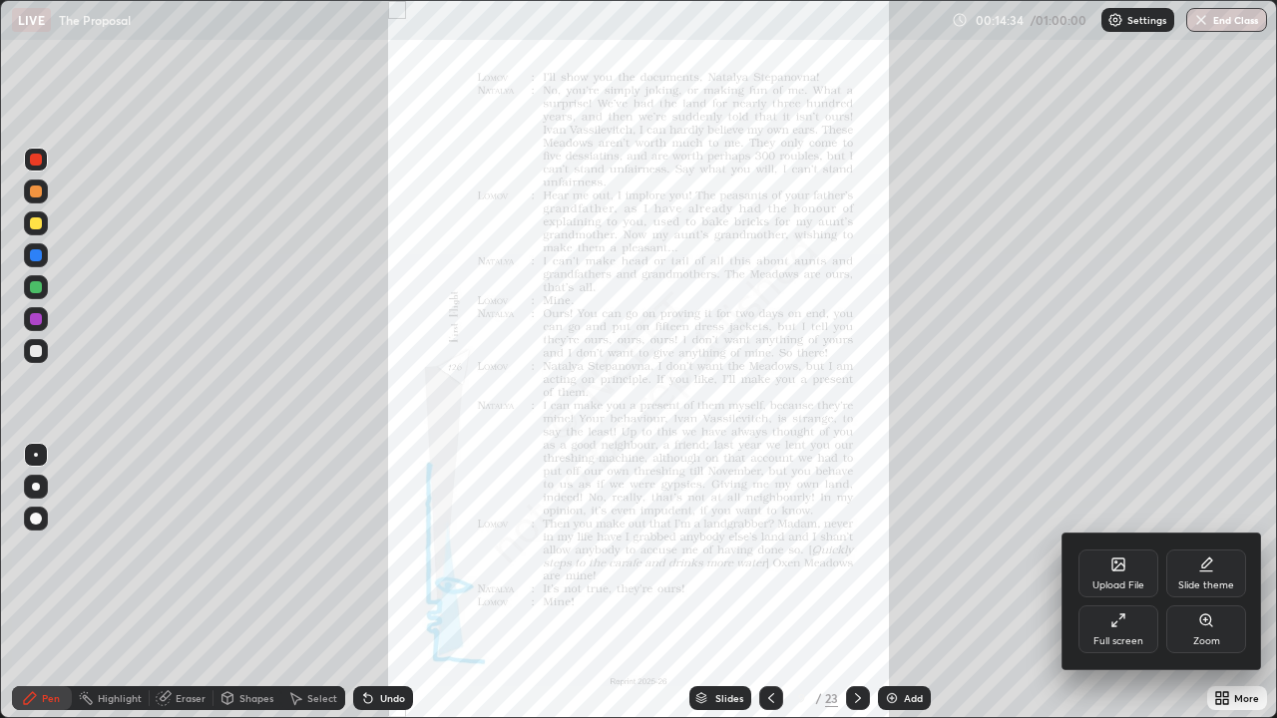
click at [1202, 583] on icon at bounding box center [1205, 620] width 11 height 11
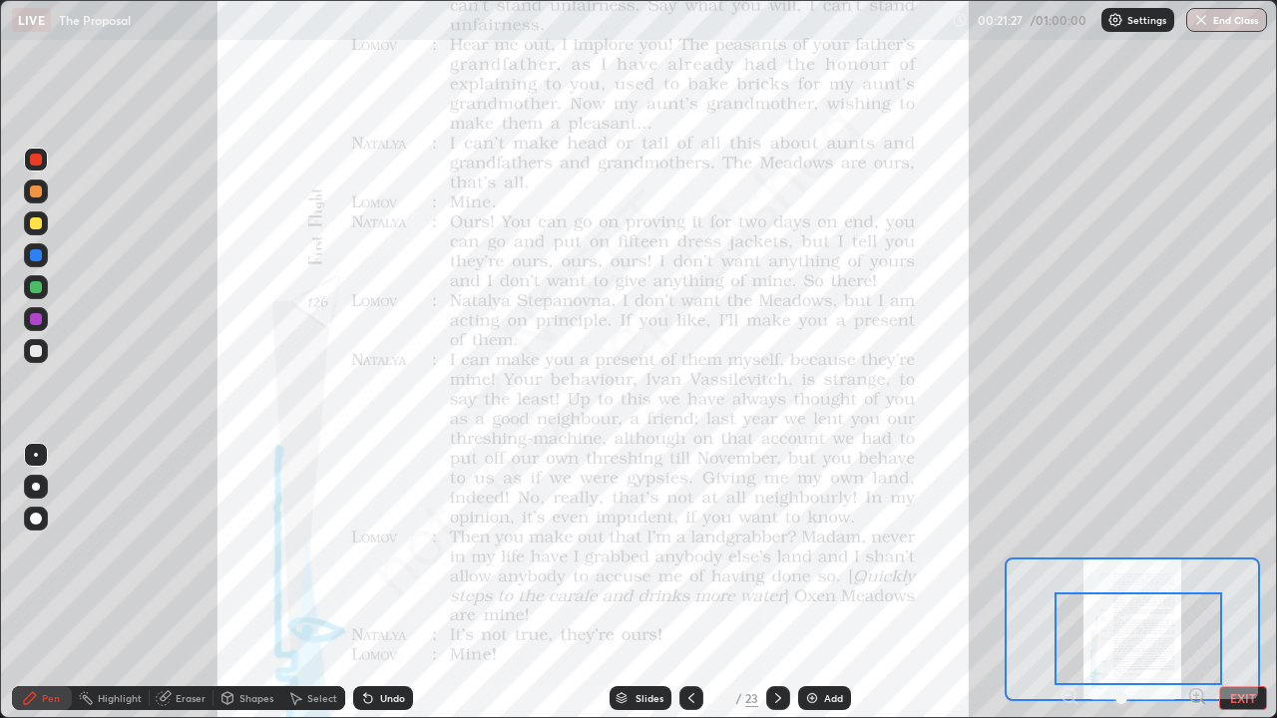
click at [774, 583] on icon at bounding box center [778, 698] width 16 height 16
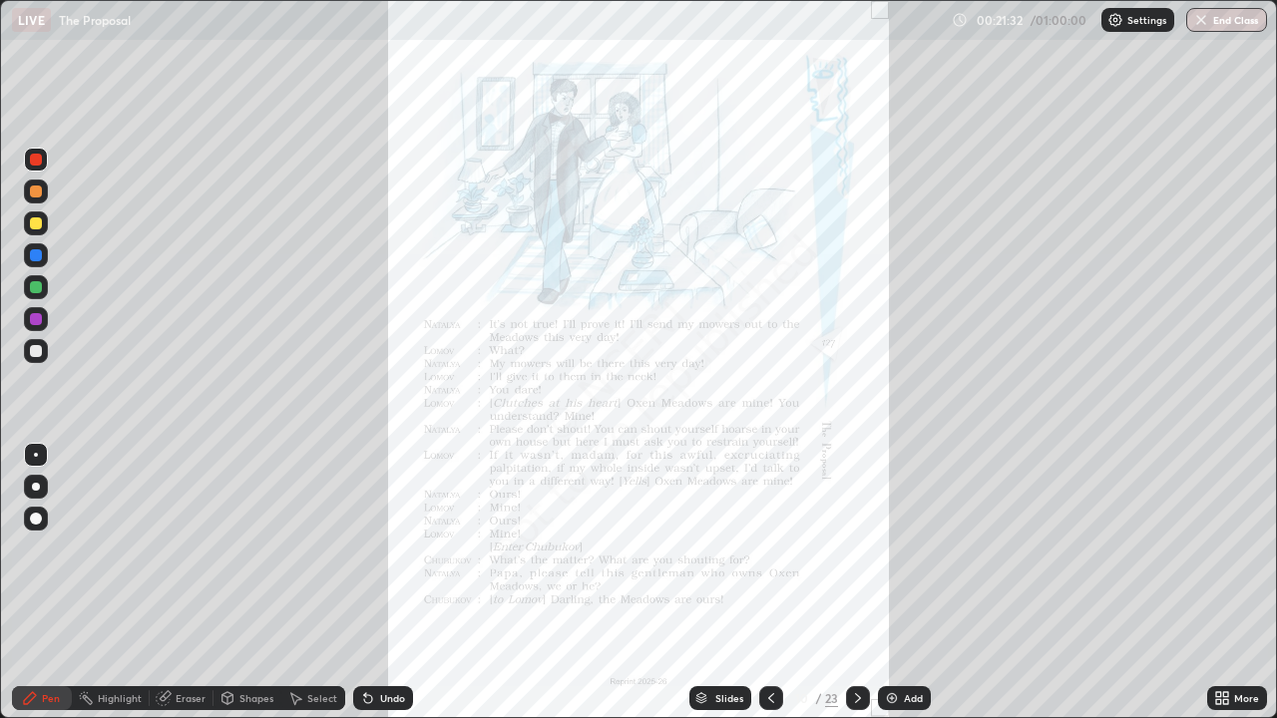
click at [1219, 583] on icon at bounding box center [1218, 701] width 5 height 5
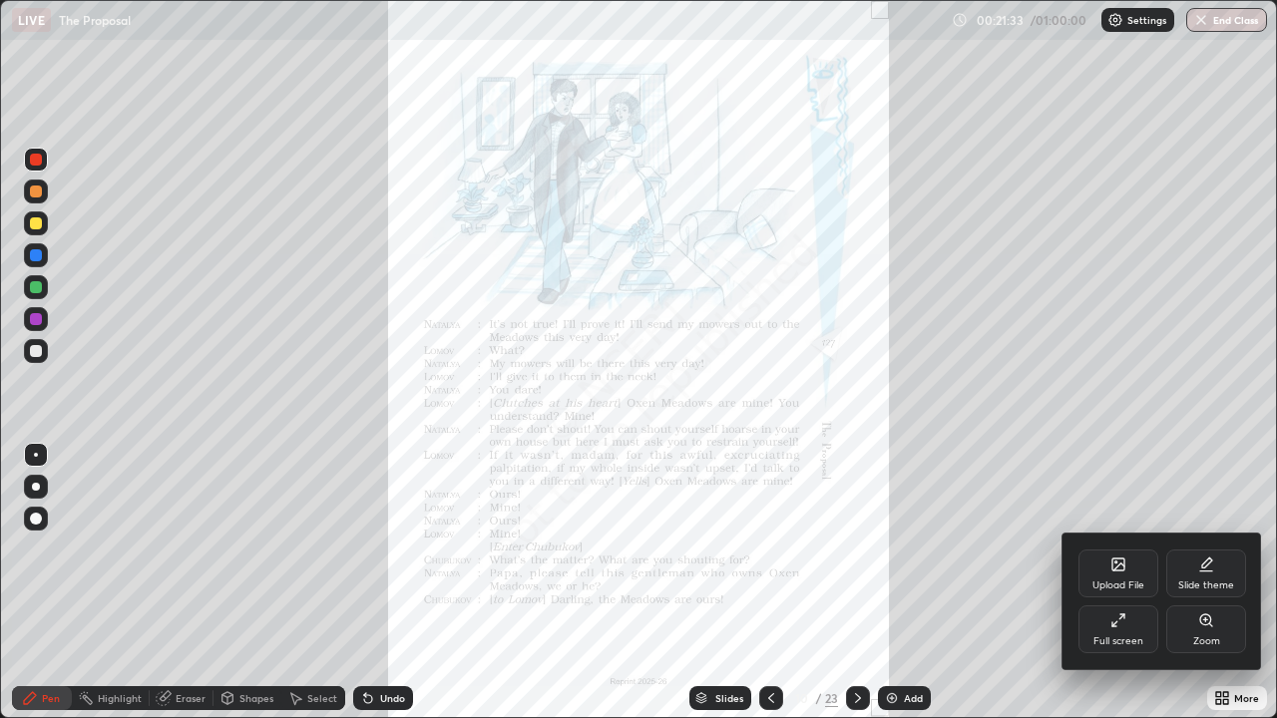
click at [1205, 583] on icon at bounding box center [1205, 620] width 11 height 11
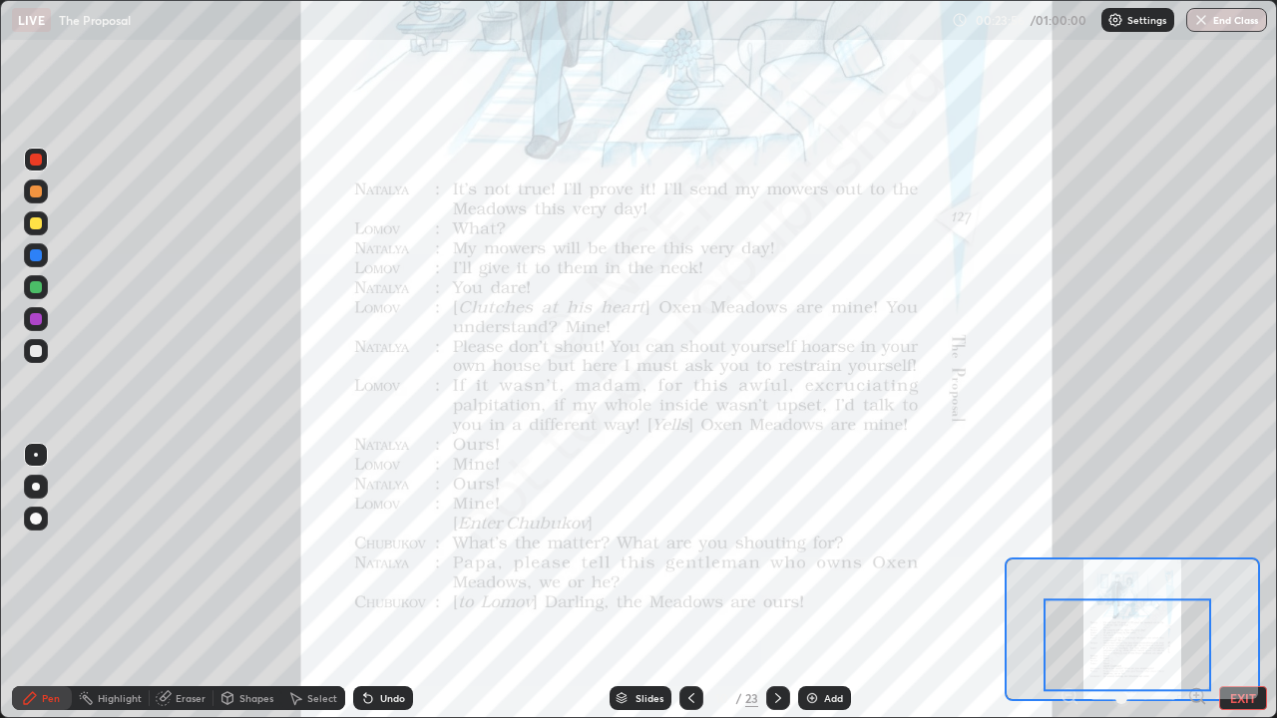
click at [773, 583] on icon at bounding box center [778, 698] width 16 height 16
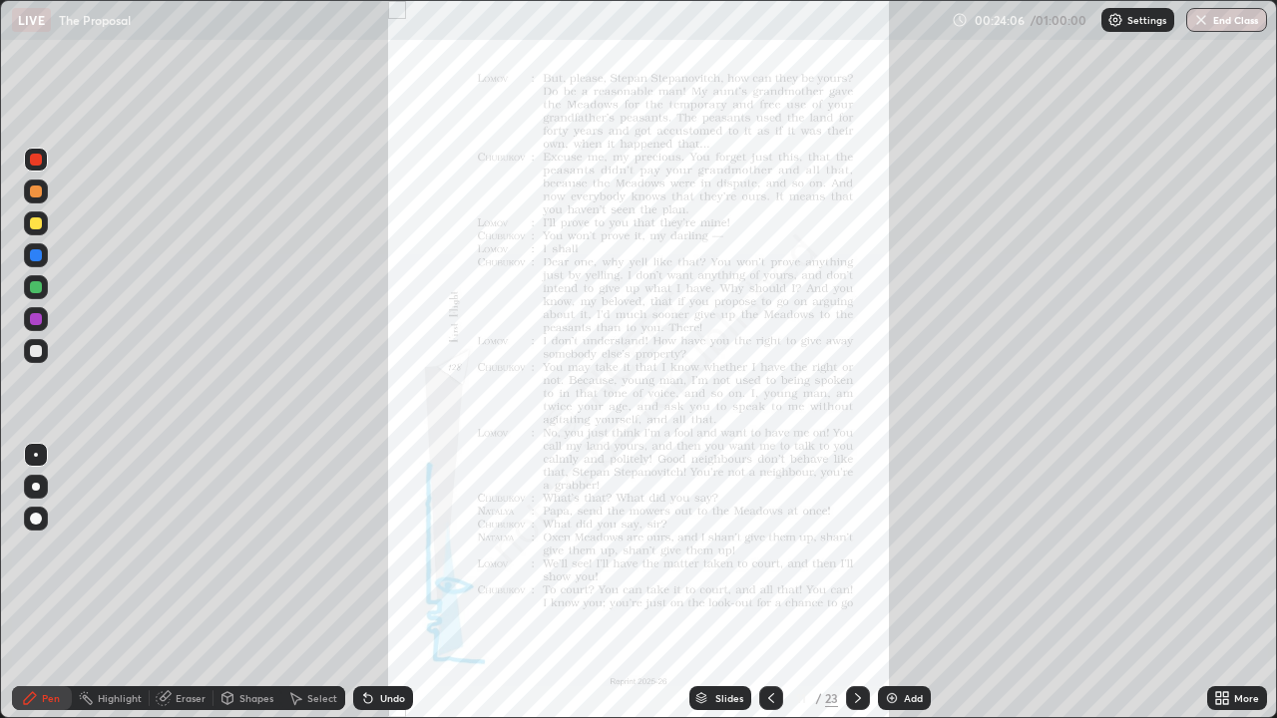
click at [1216, 583] on icon at bounding box center [1218, 694] width 5 height 5
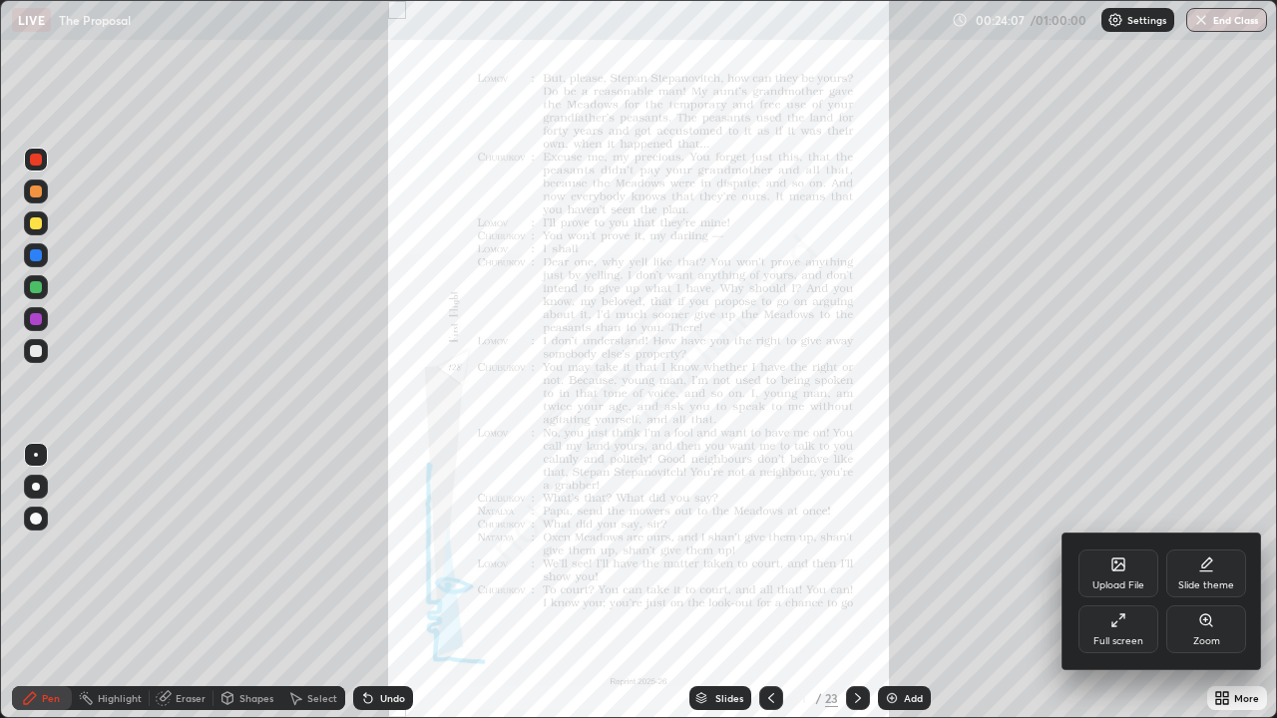
click at [1206, 583] on icon at bounding box center [1205, 620] width 11 height 11
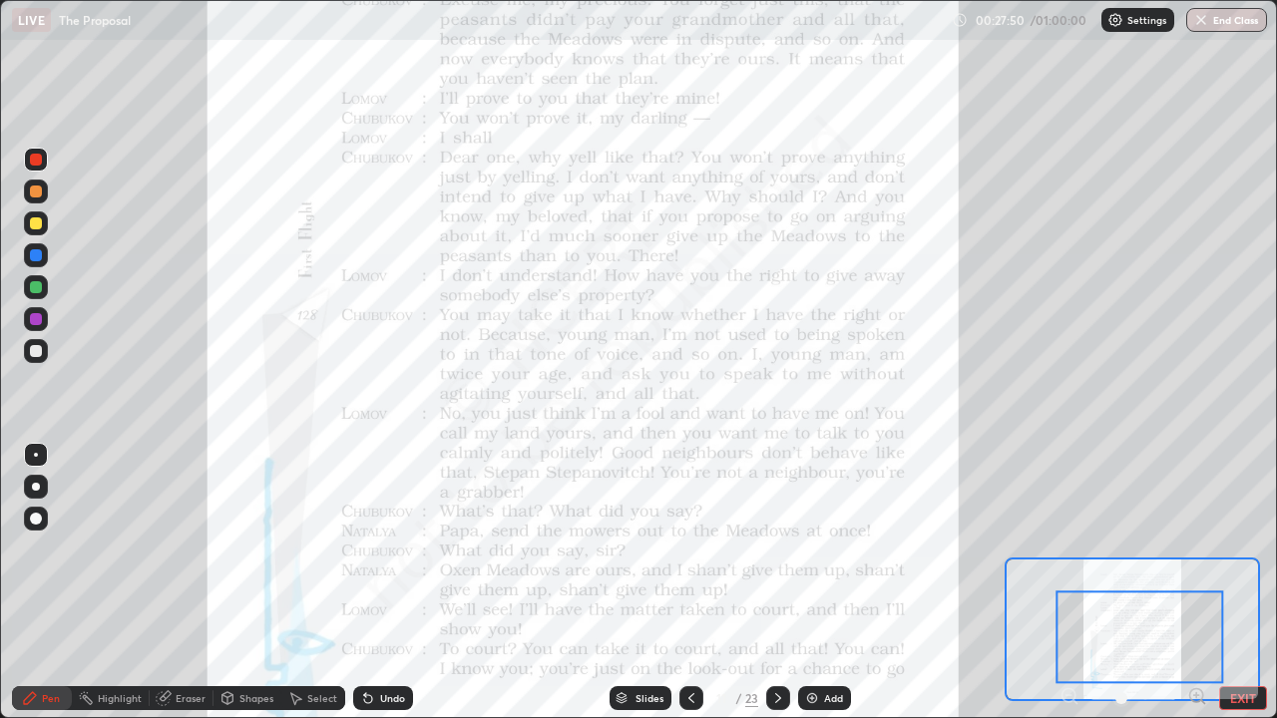
click at [778, 583] on icon at bounding box center [778, 698] width 16 height 16
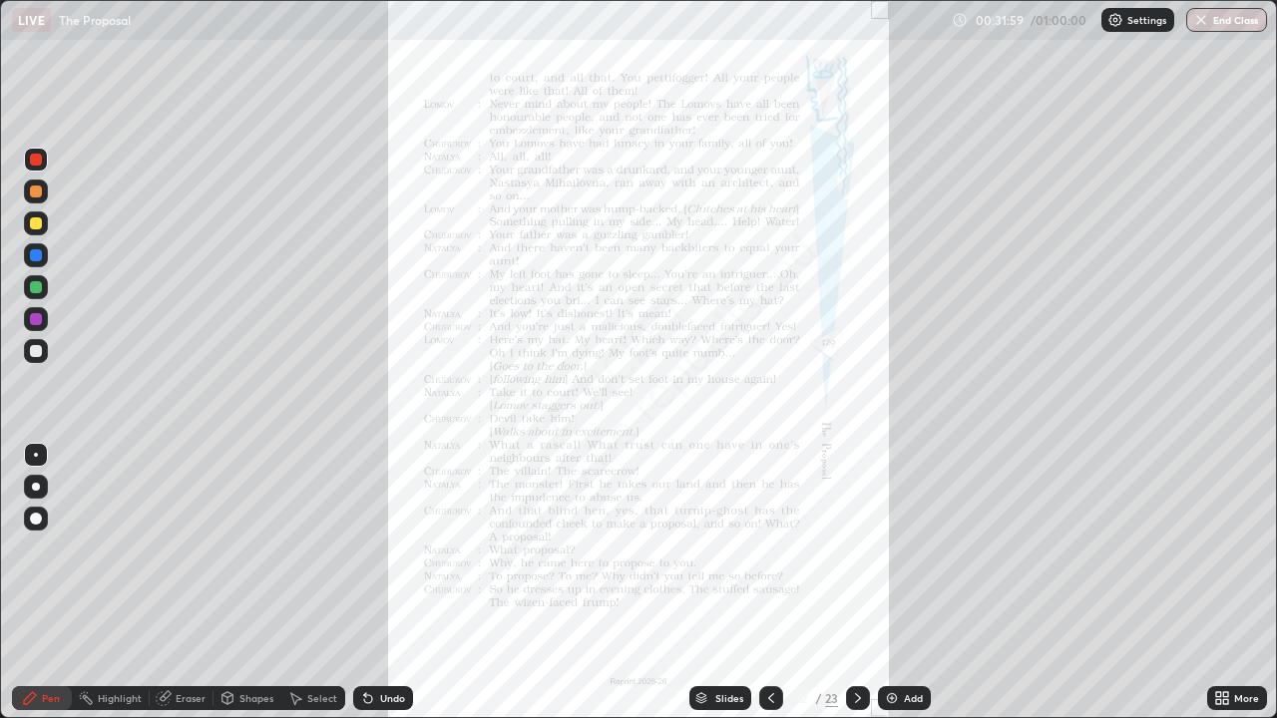
click at [1218, 583] on icon at bounding box center [1218, 694] width 5 height 5
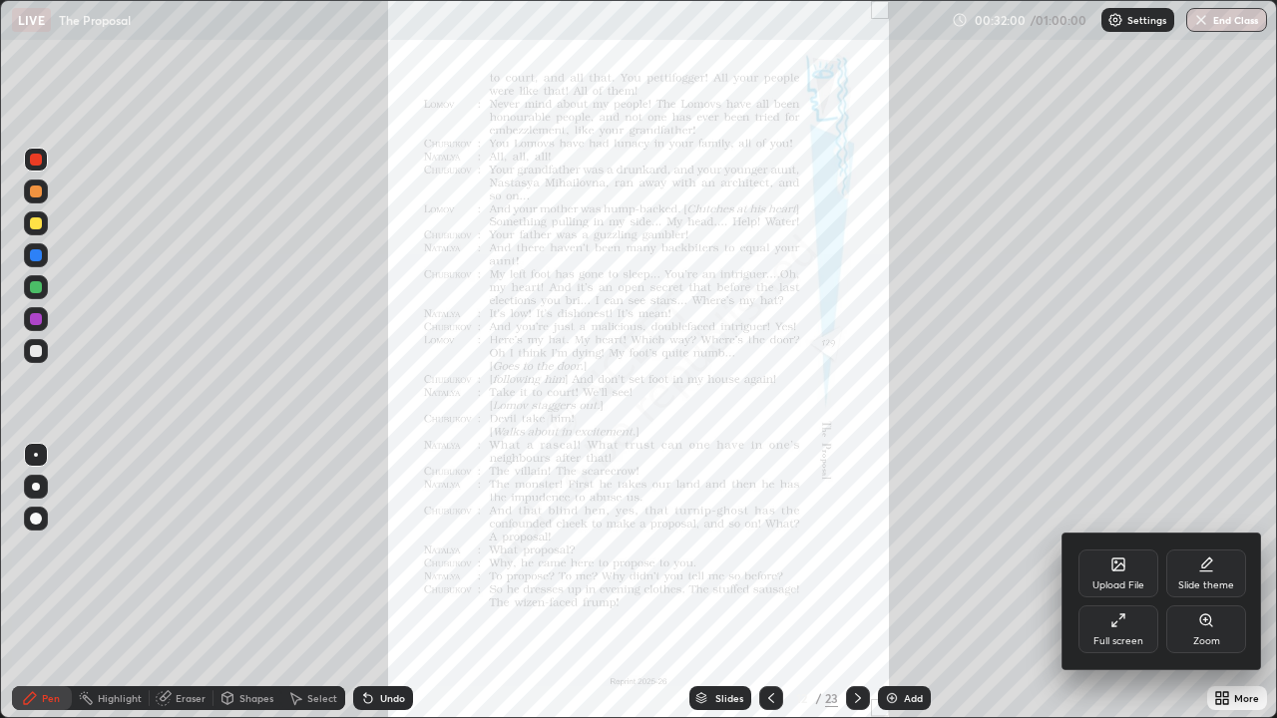
click at [1202, 583] on icon at bounding box center [1205, 620] width 11 height 11
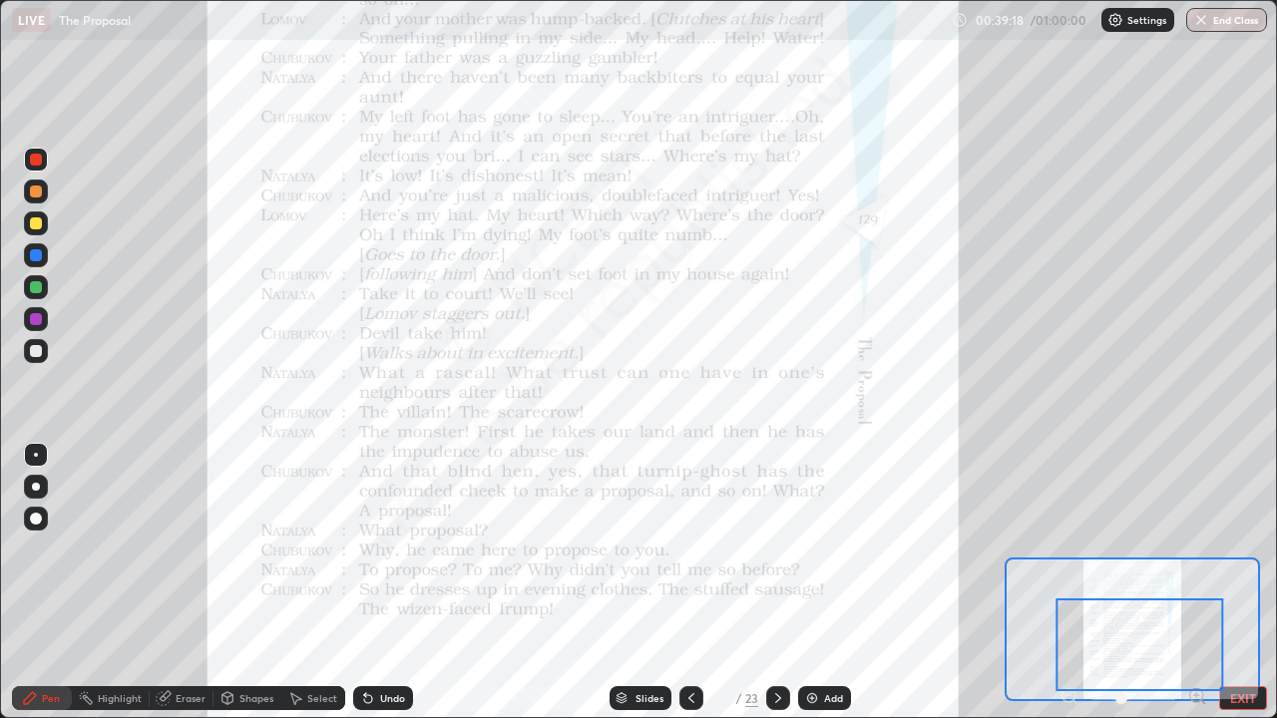
click at [776, 583] on icon at bounding box center [778, 698] width 16 height 16
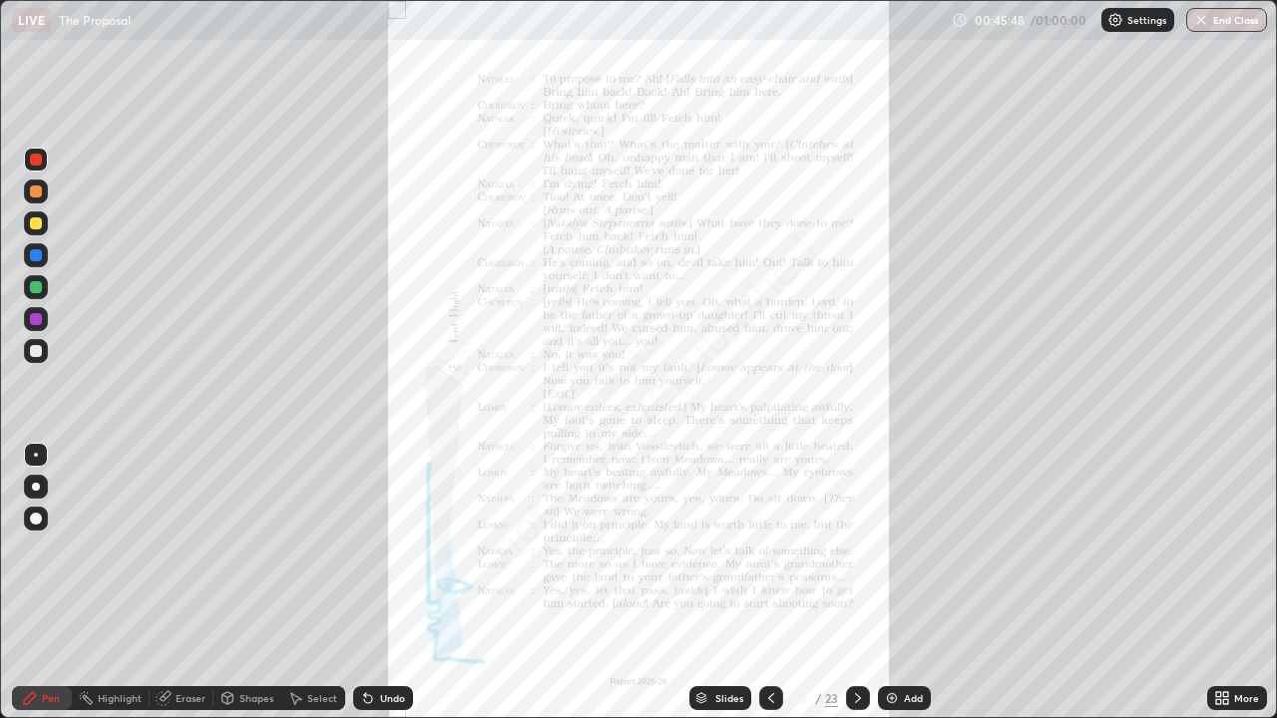
click at [1223, 25] on button "End Class" at bounding box center [1226, 20] width 81 height 24
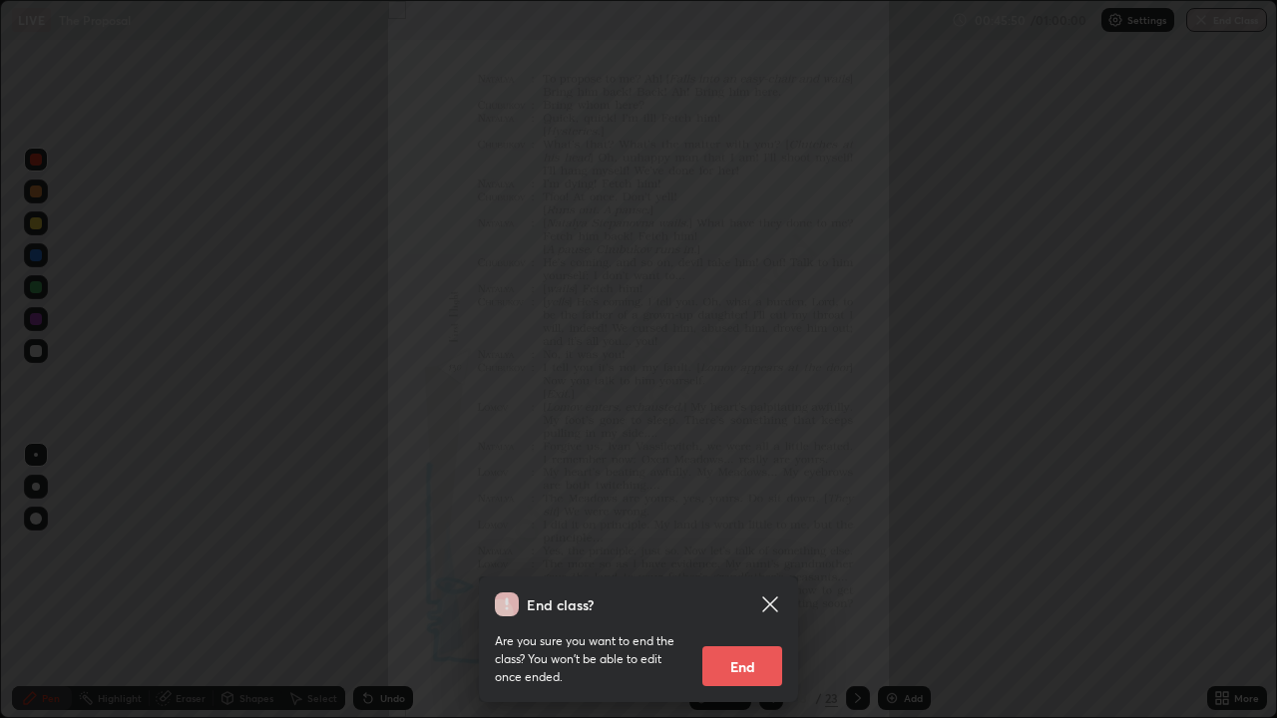
click at [725, 583] on button "End" at bounding box center [742, 666] width 80 height 40
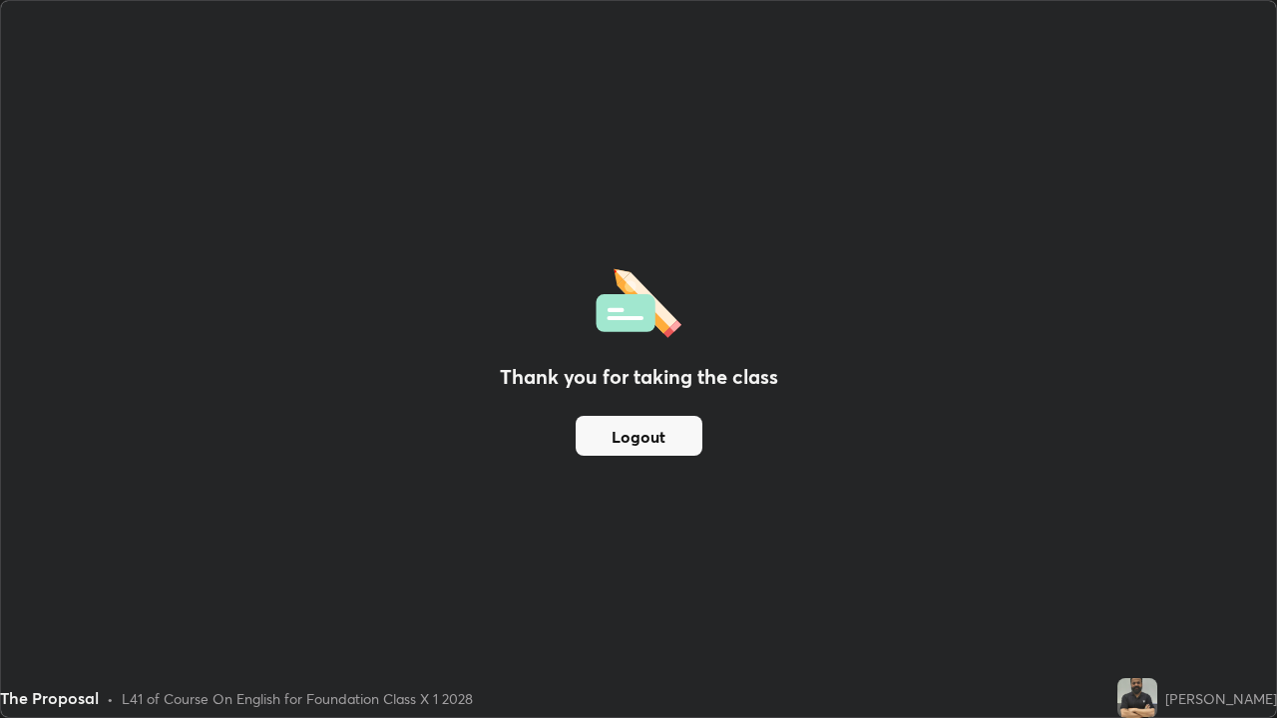
click at [650, 433] on button "Logout" at bounding box center [639, 436] width 127 height 40
